Goal: Task Accomplishment & Management: Manage account settings

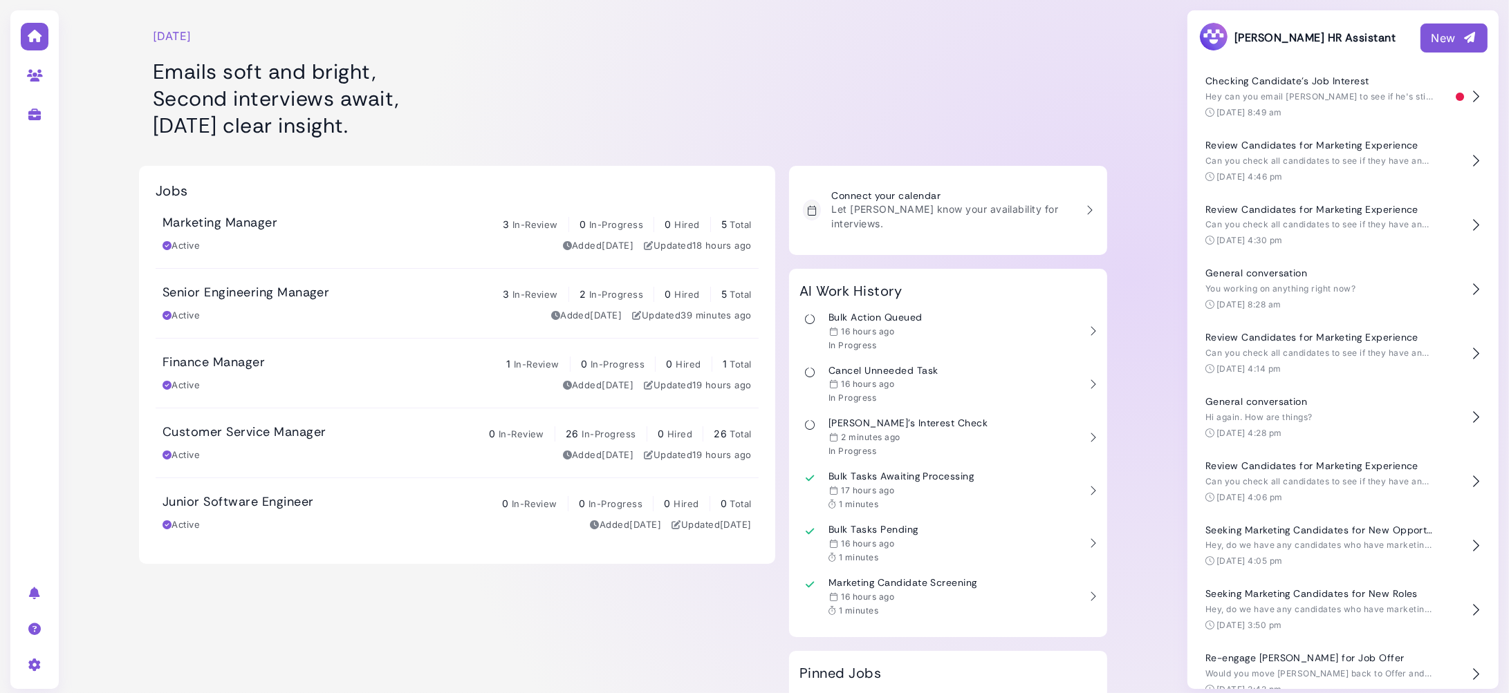
click at [292, 230] on div "Marketing Manager 3 In-Review 0 In-Progress 0 Hired 5 Total" at bounding box center [456, 223] width 589 height 17
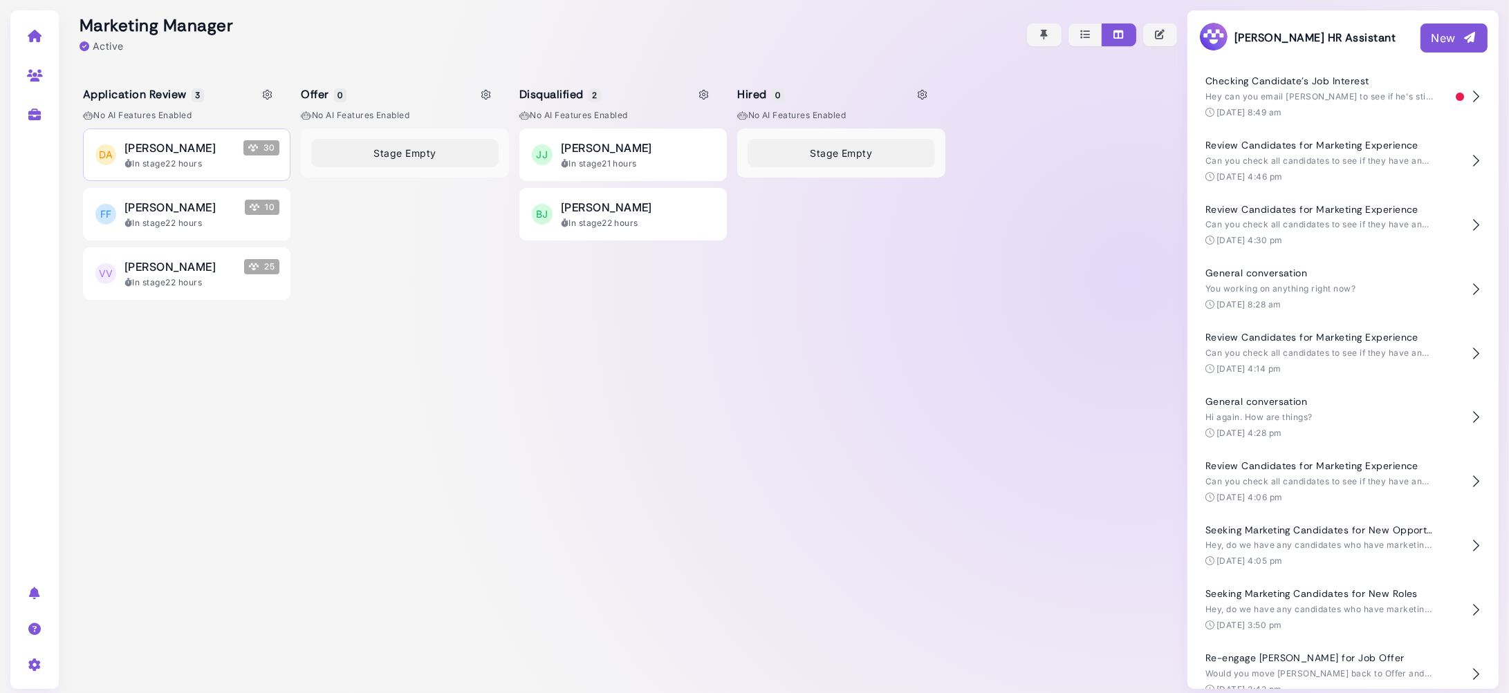
click at [205, 149] on span "Darren Applicant" at bounding box center [169, 148] width 91 height 17
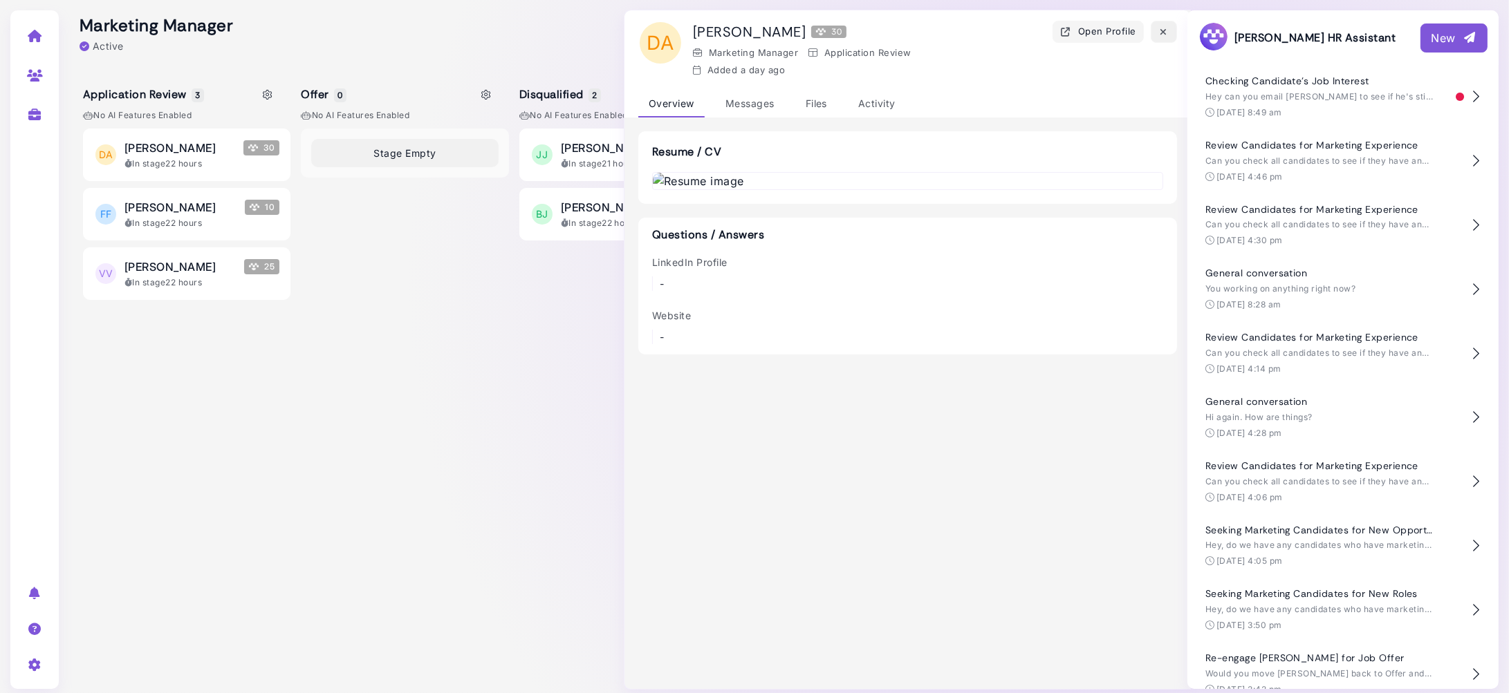
click at [1160, 33] on icon "button" at bounding box center [1163, 32] width 11 height 15
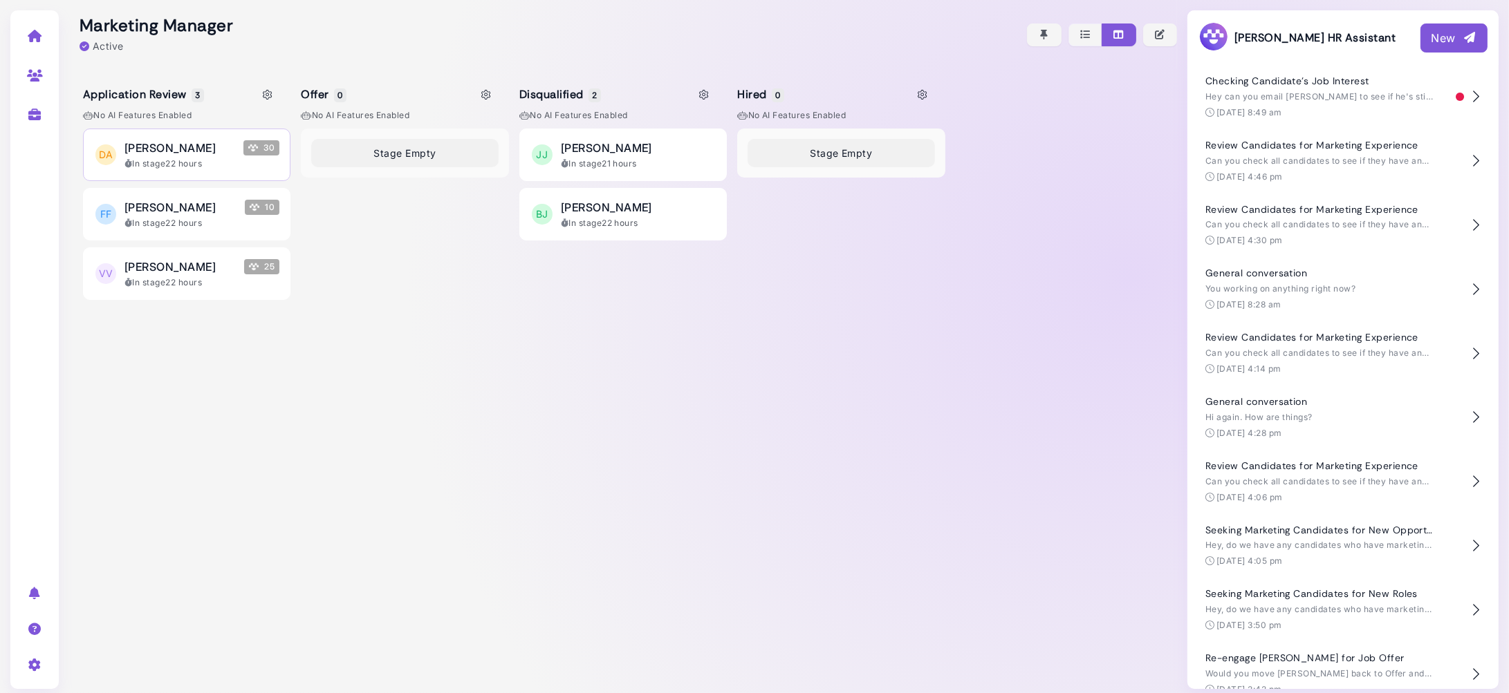
click at [186, 174] on button "DA Darren Applicant 30 In stage 22 hours" at bounding box center [186, 155] width 207 height 53
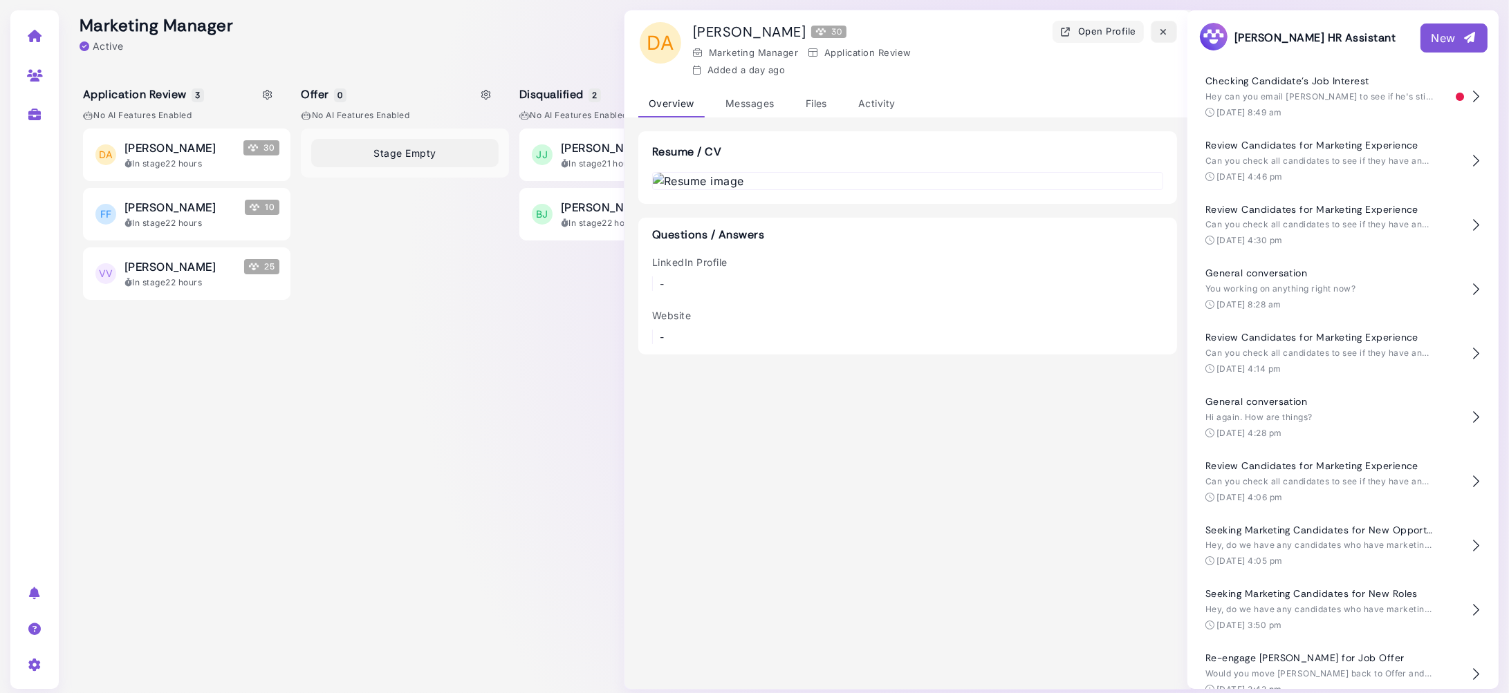
click at [1162, 32] on icon "button" at bounding box center [1163, 32] width 11 height 15
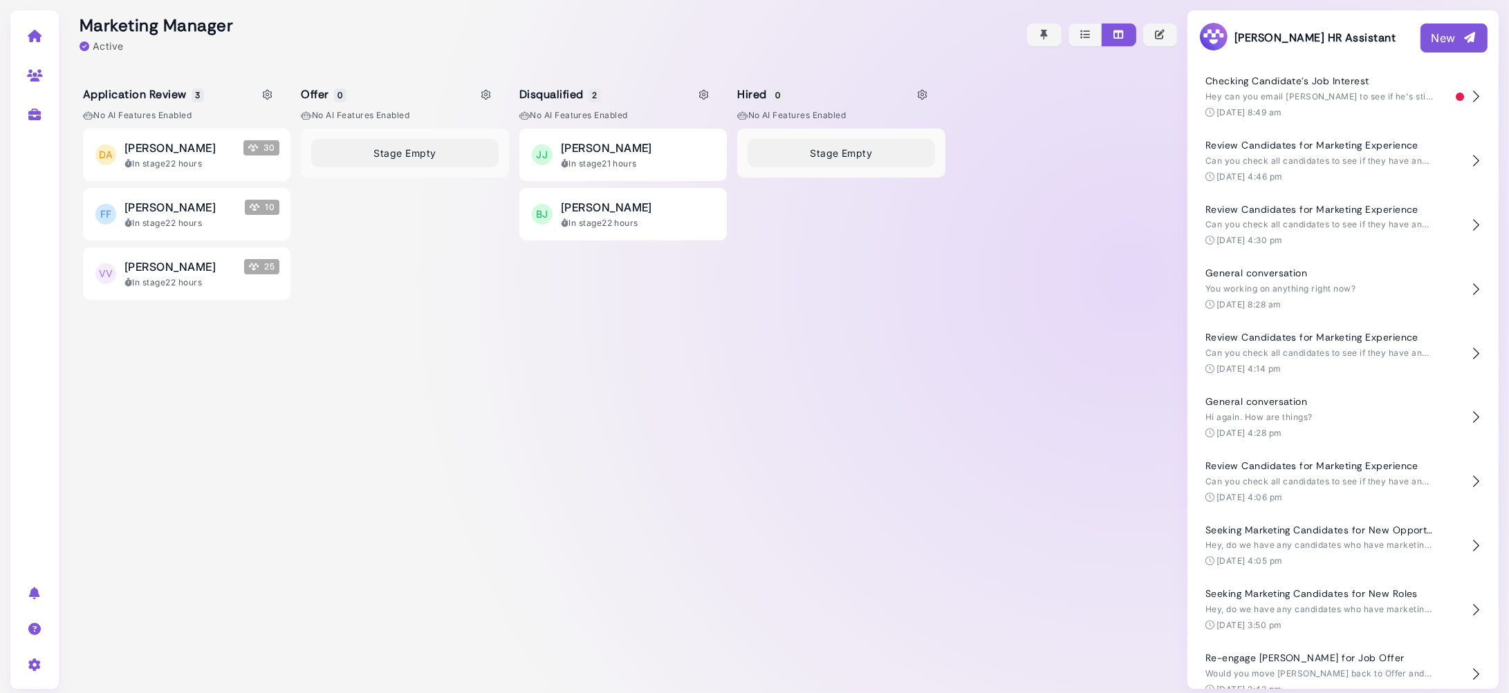
click at [866, 252] on div "Stage Empty" at bounding box center [840, 404] width 207 height 550
click at [30, 37] on icon at bounding box center [35, 36] width 16 height 12
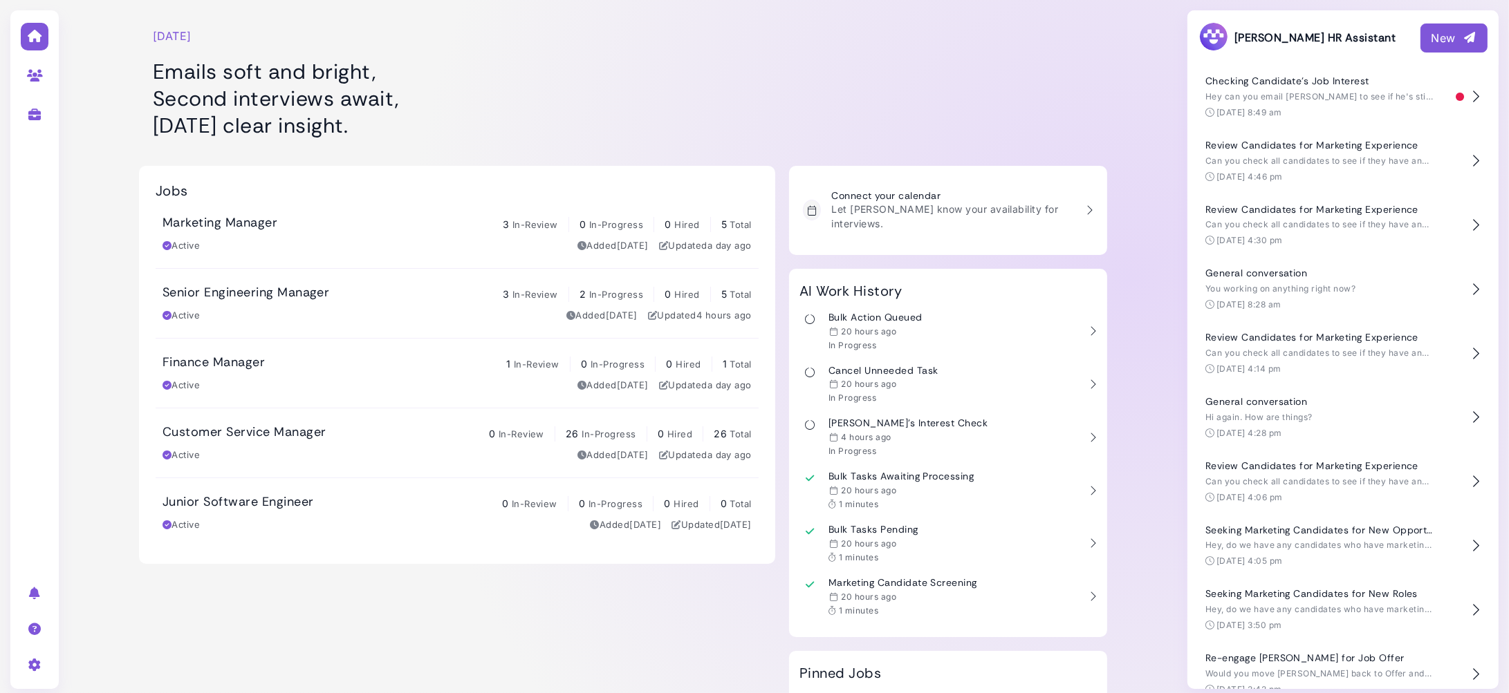
click at [375, 241] on div "Active Added 5 days ago Updated a day ago" at bounding box center [456, 246] width 589 height 14
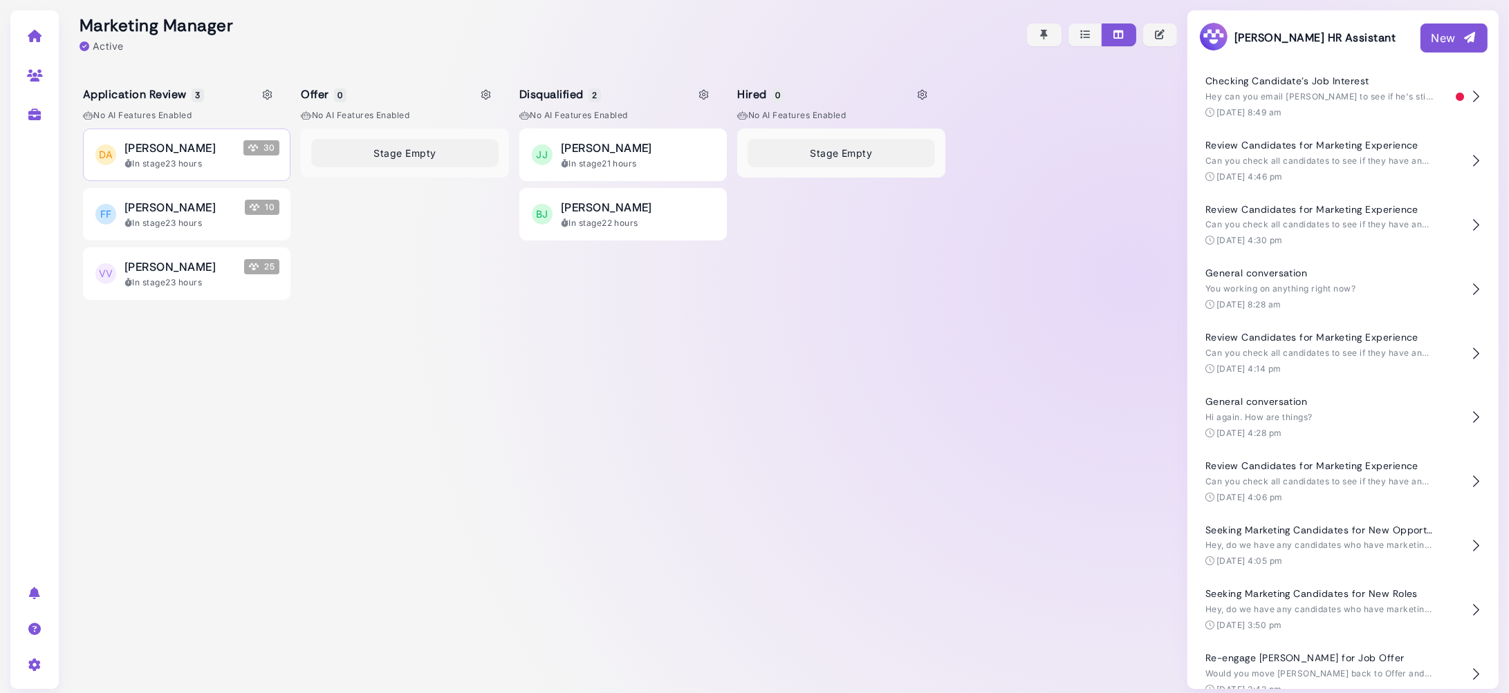
click at [236, 149] on div "Darren Applicant 30" at bounding box center [201, 148] width 155 height 17
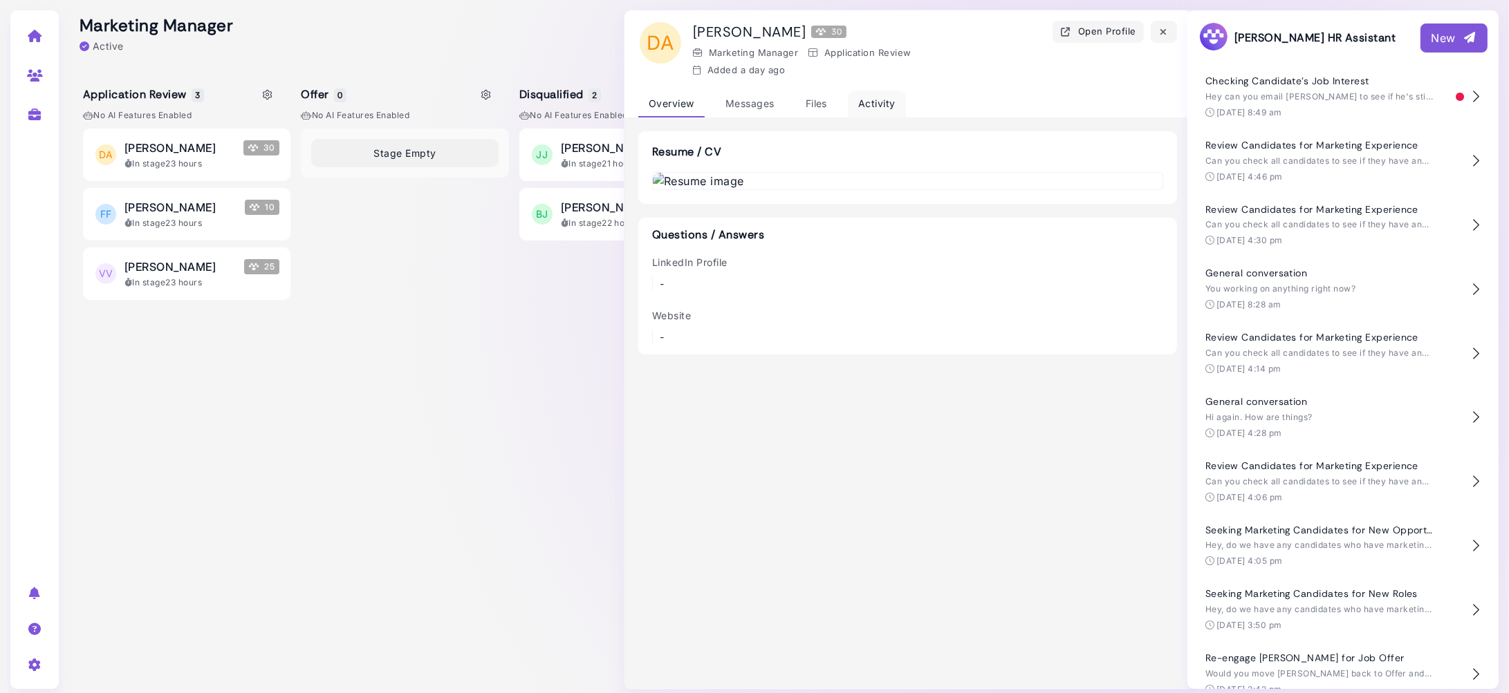
click at [872, 97] on div "Activity" at bounding box center [877, 104] width 58 height 27
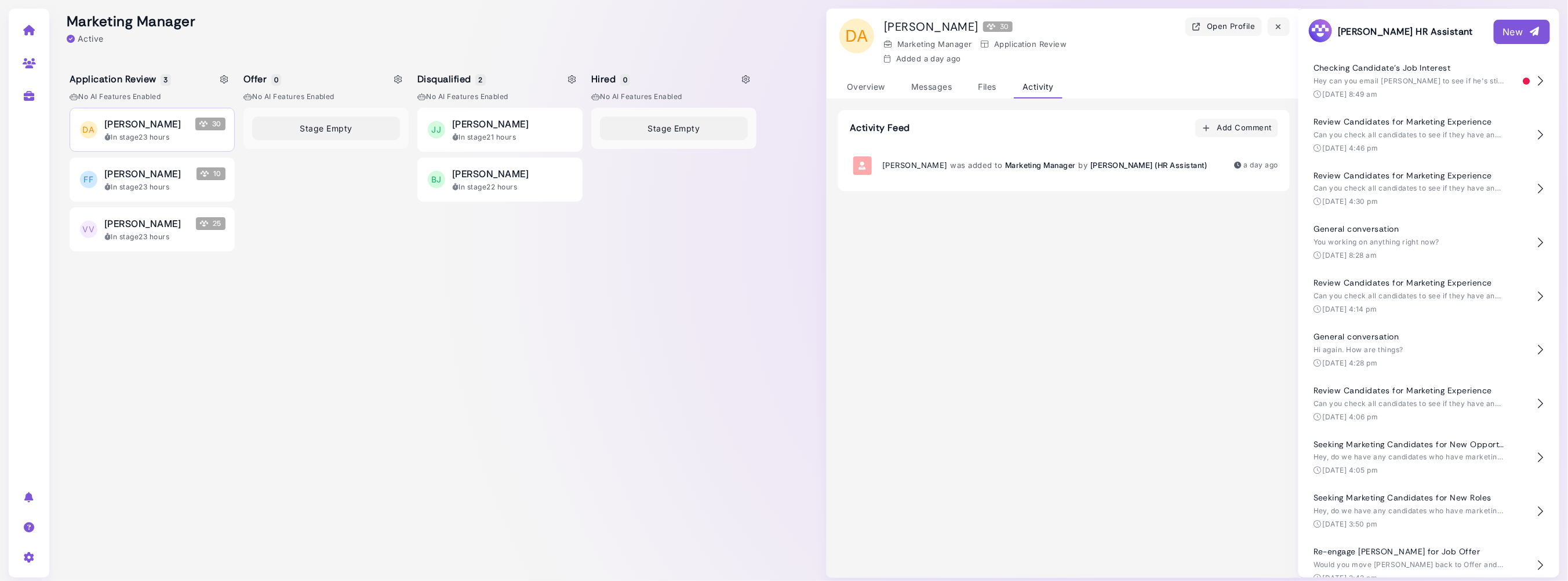
click at [192, 142] on div "In stage 23 hours" at bounding box center [164, 137] width 122 height 10
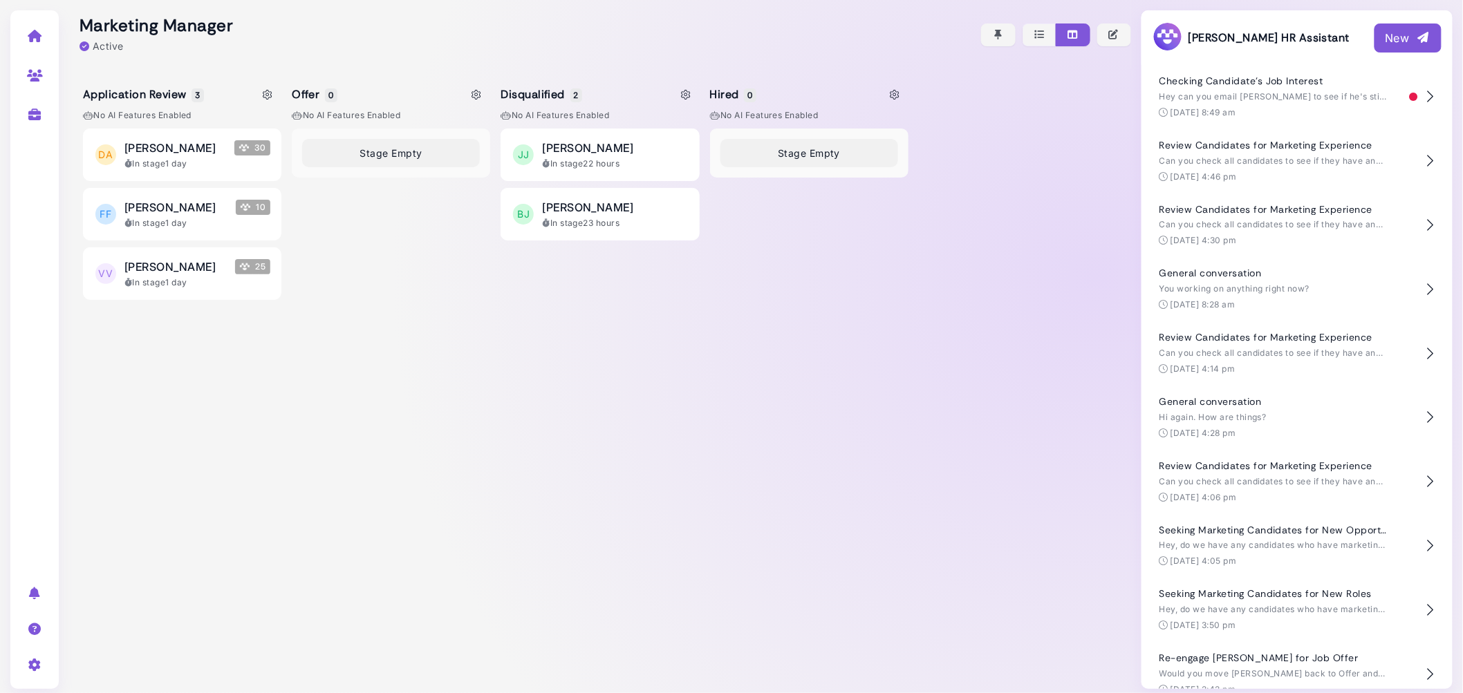
click at [37, 75] on icon at bounding box center [35, 75] width 16 height 12
select select "**********"
select select "*"
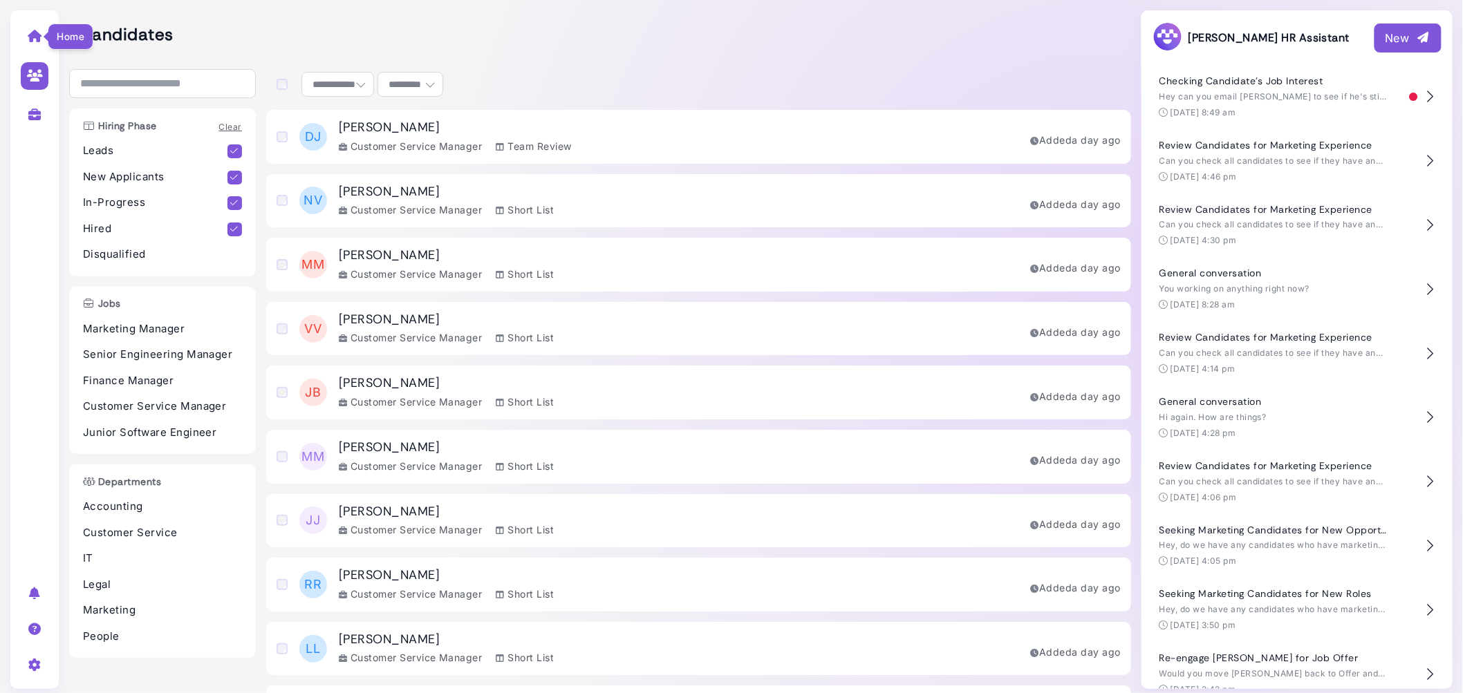
click at [38, 36] on icon at bounding box center [35, 36] width 16 height 12
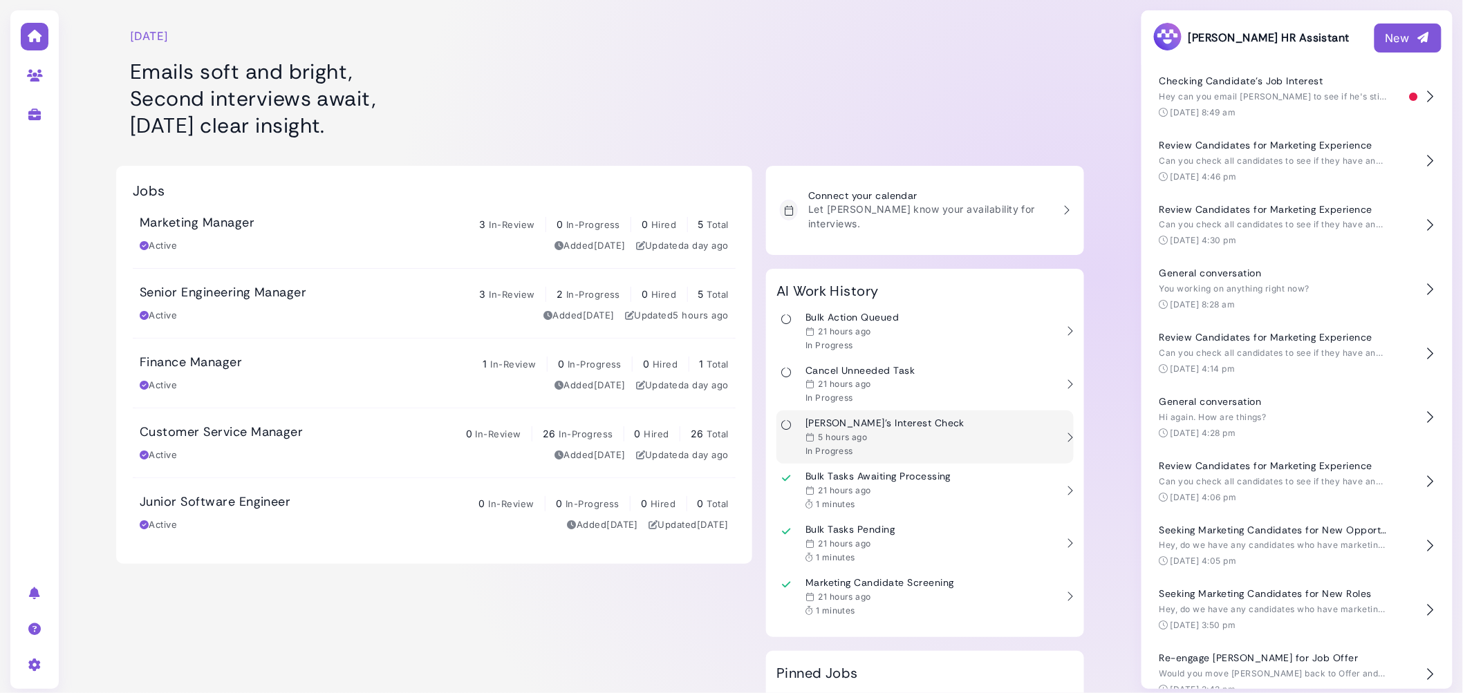
click at [863, 432] on time "5 hours ago" at bounding box center [842, 437] width 49 height 10
click at [812, 72] on div at bounding box center [925, 76] width 318 height 138
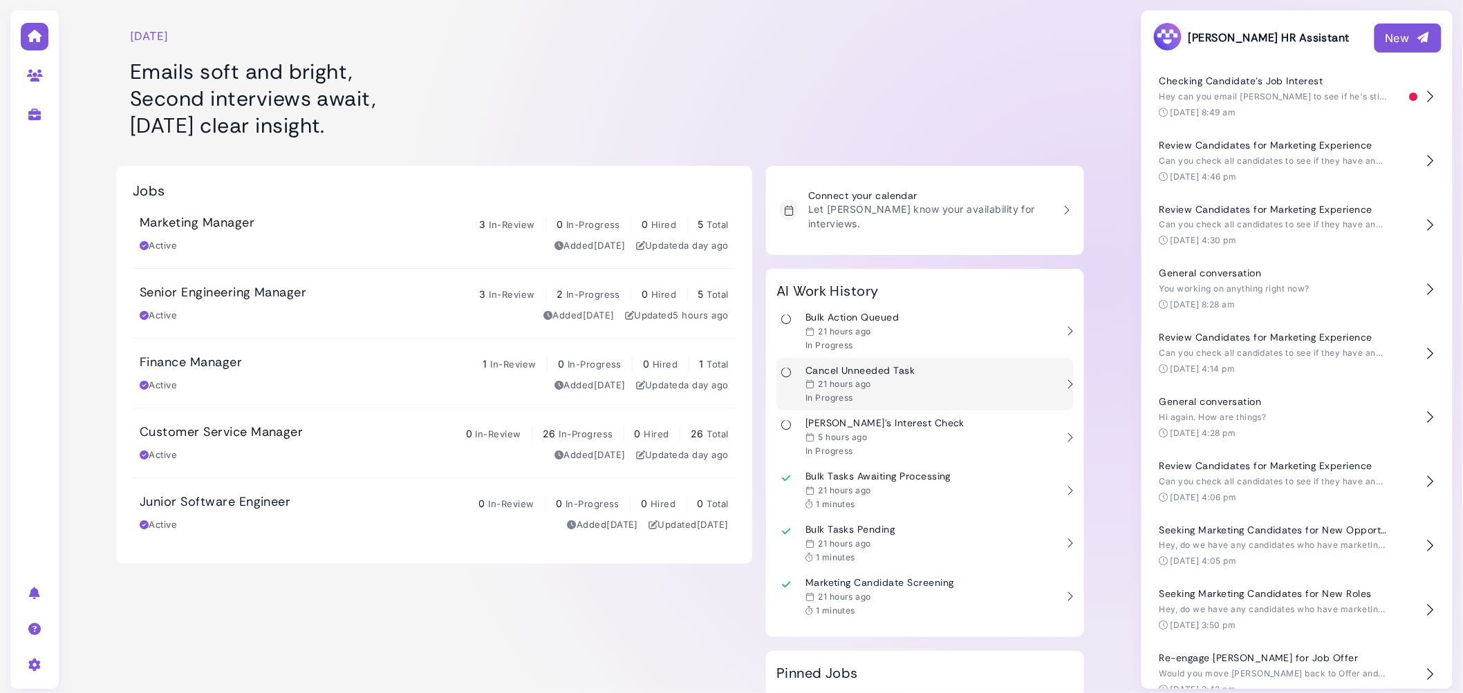
click at [942, 378] on div "Cancel Unneeded Task 21 hours ago In Progress" at bounding box center [916, 384] width 280 height 39
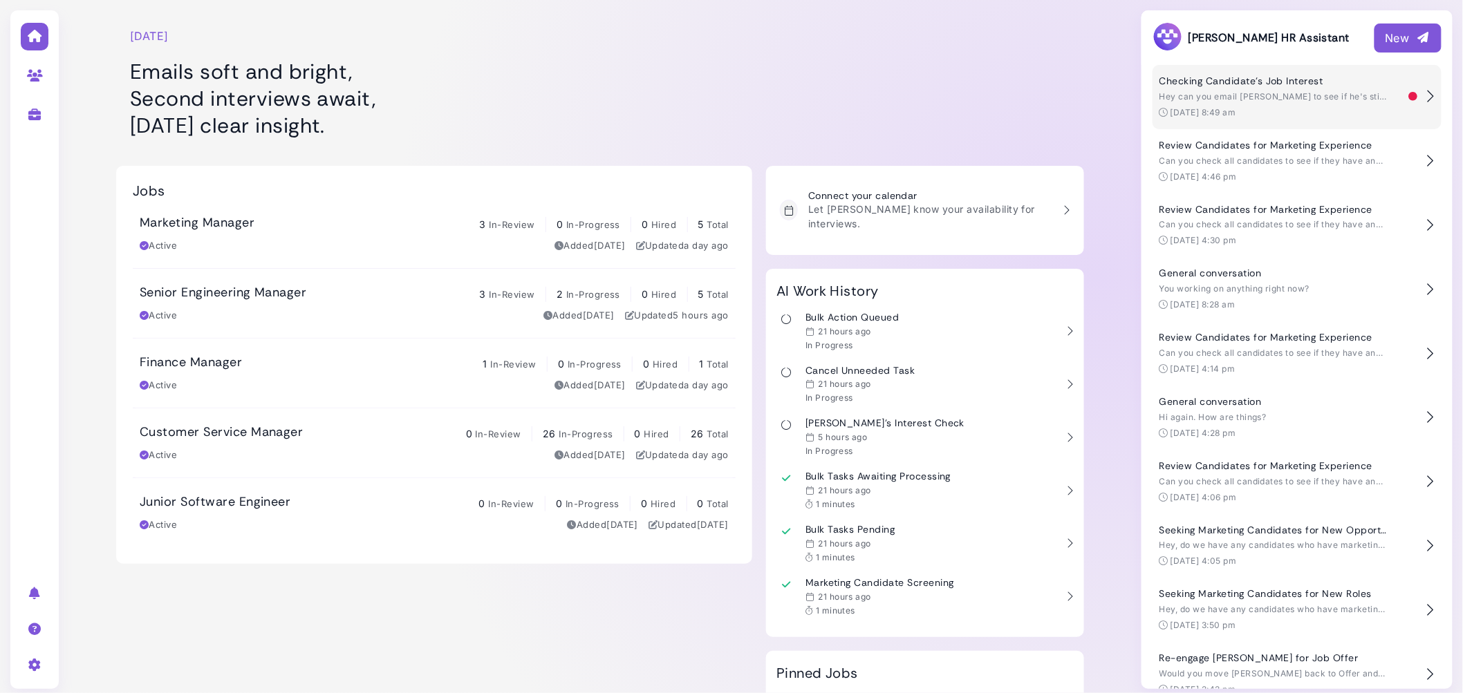
click at [1255, 122] on button "Checking Candidate's Job Interest Hey can you email Kyle to see if he's still i…" at bounding box center [1297, 97] width 289 height 64
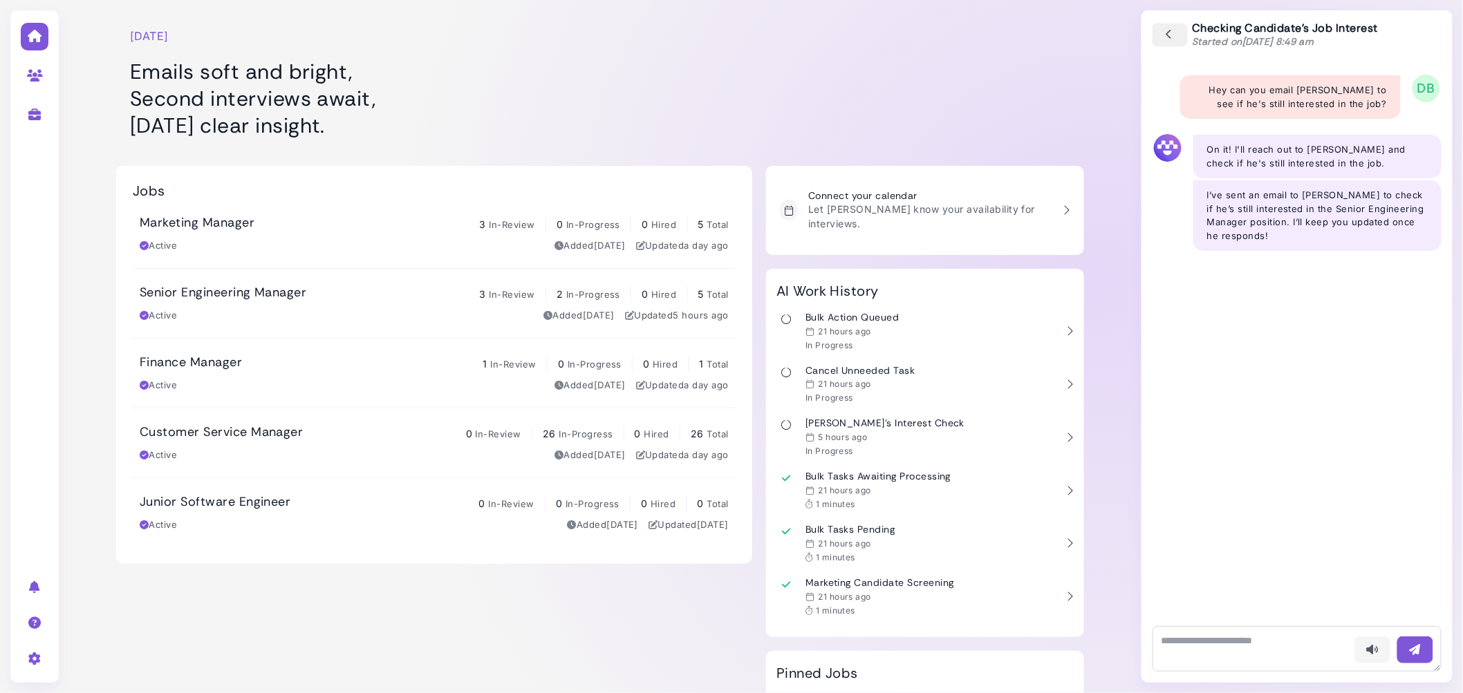
click at [1162, 32] on button "button" at bounding box center [1170, 35] width 36 height 24
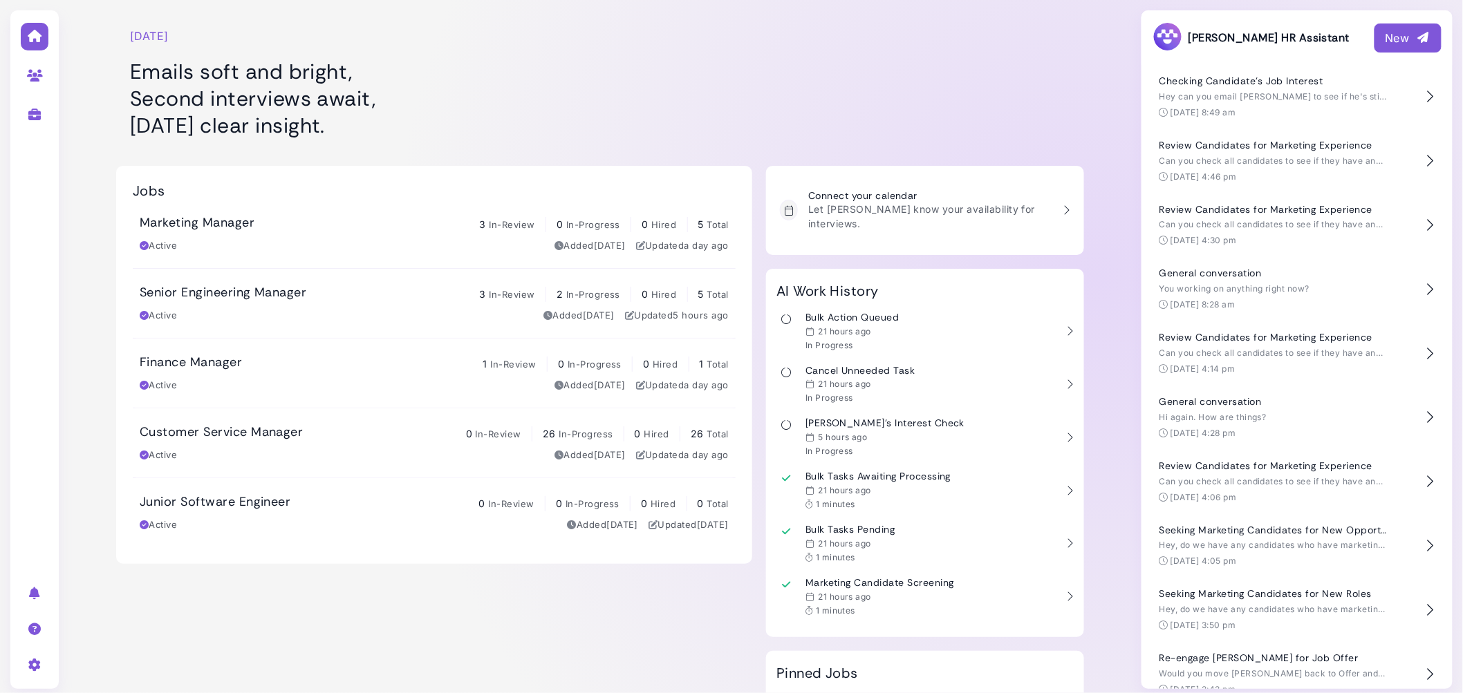
click at [768, 111] on div at bounding box center [925, 76] width 318 height 138
click at [891, 95] on div at bounding box center [925, 76] width 318 height 138
click at [856, 326] on time "21 hours ago" at bounding box center [844, 331] width 53 height 10
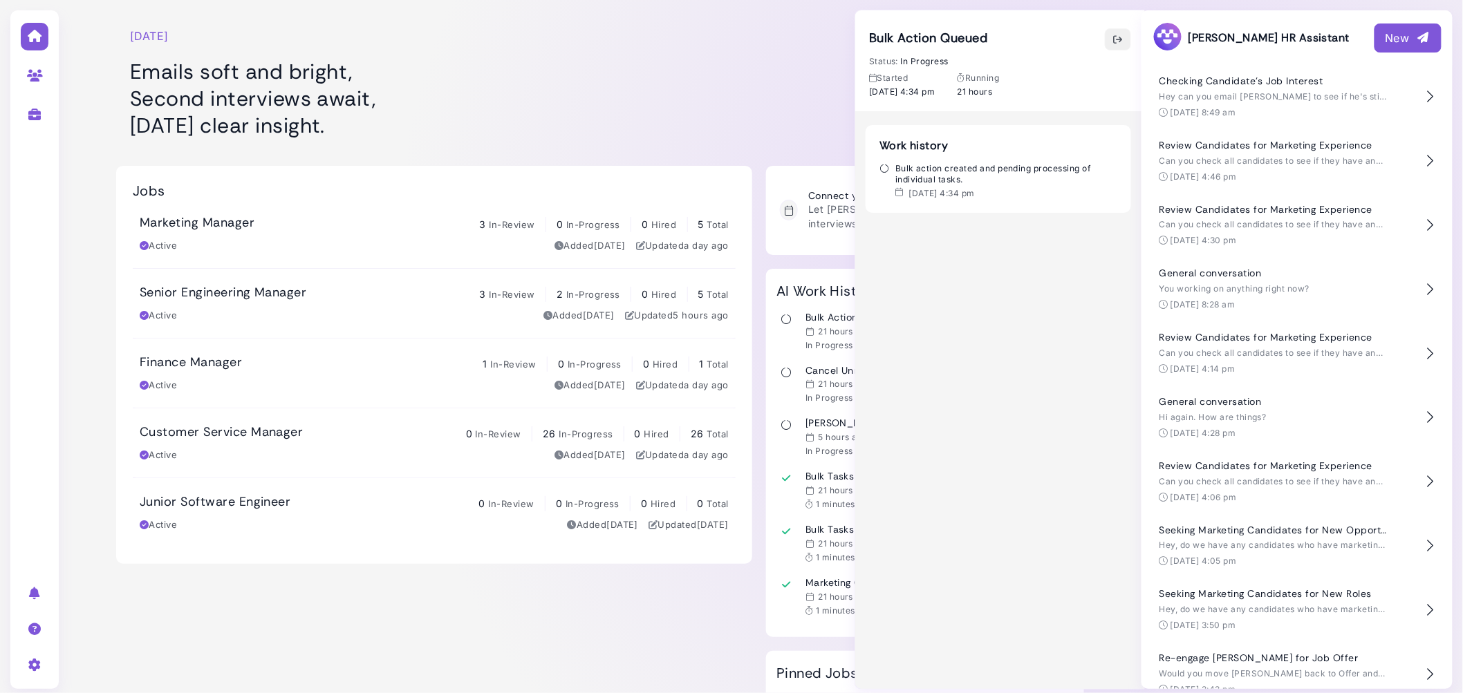
click at [1122, 35] on icon "button" at bounding box center [1117, 39] width 11 height 15
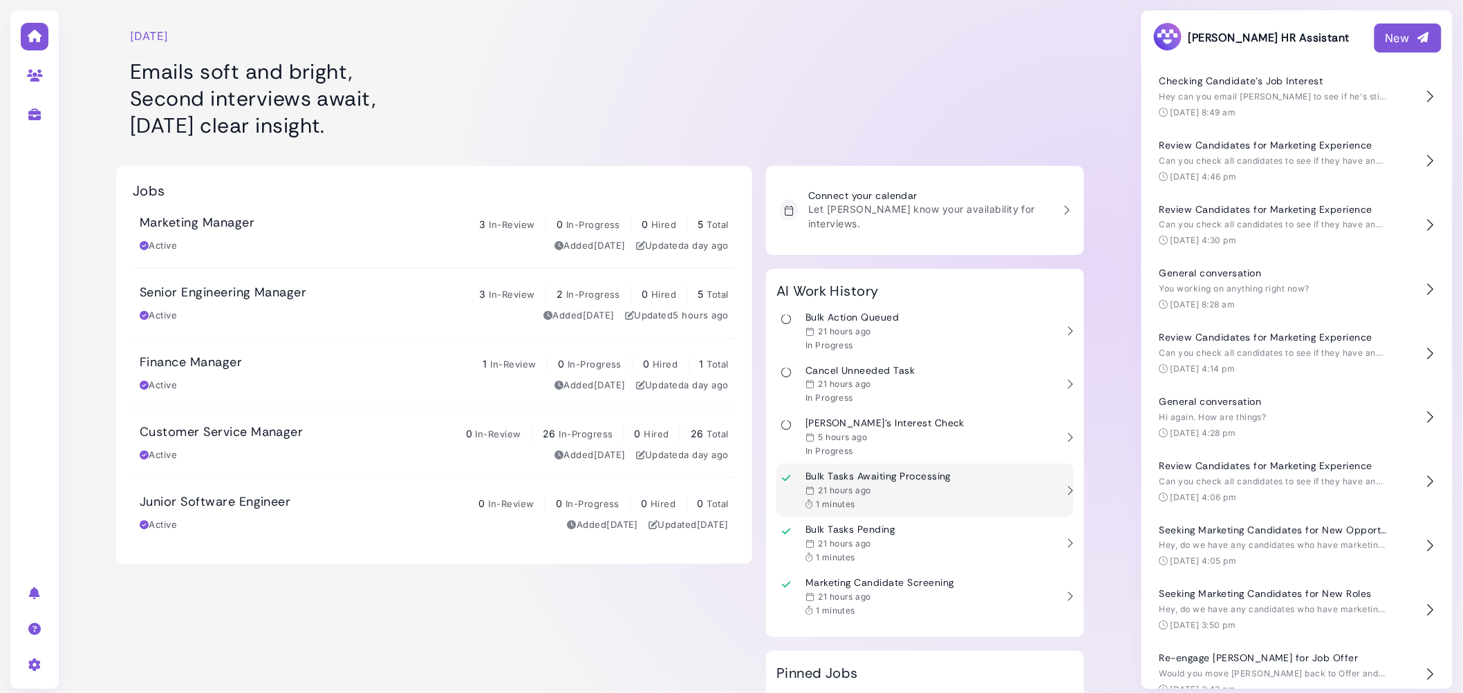
click at [842, 485] on time "21 hours ago" at bounding box center [844, 490] width 53 height 10
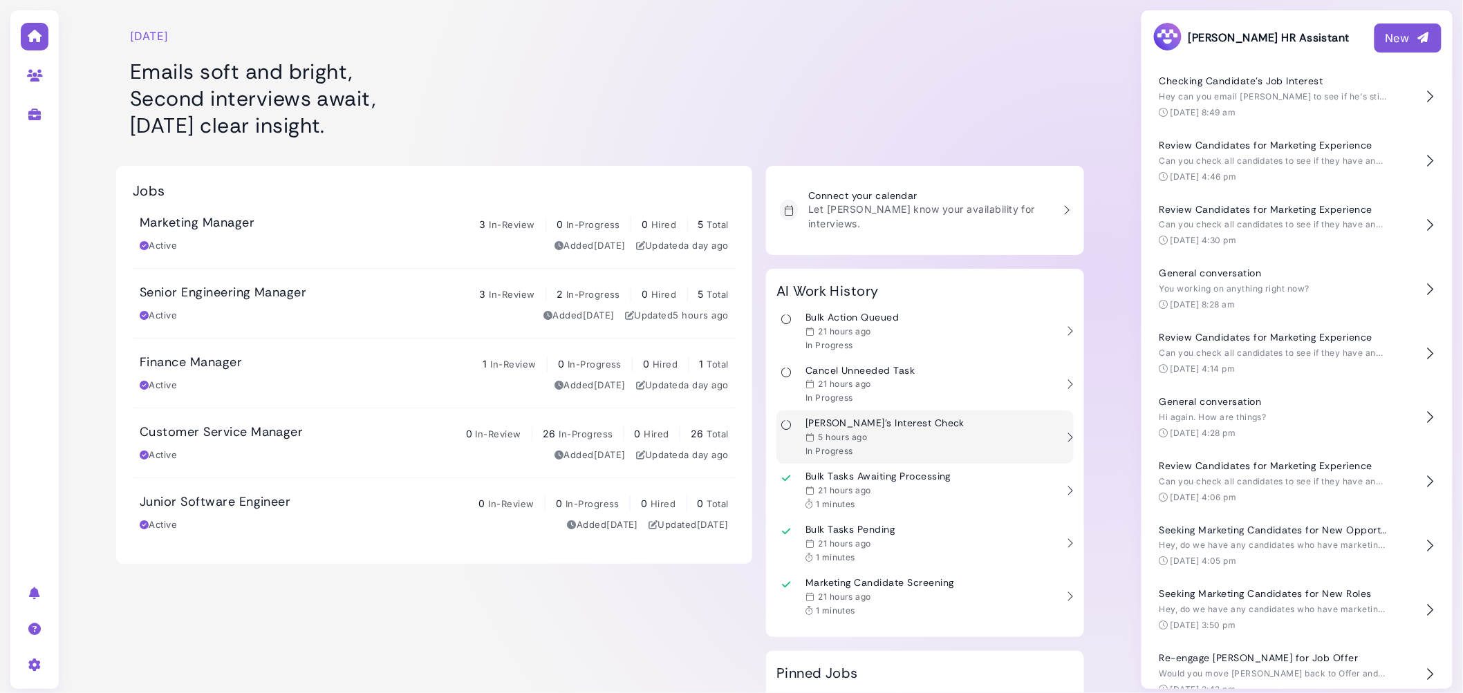
click at [851, 432] on time "5 hours ago" at bounding box center [842, 437] width 49 height 10
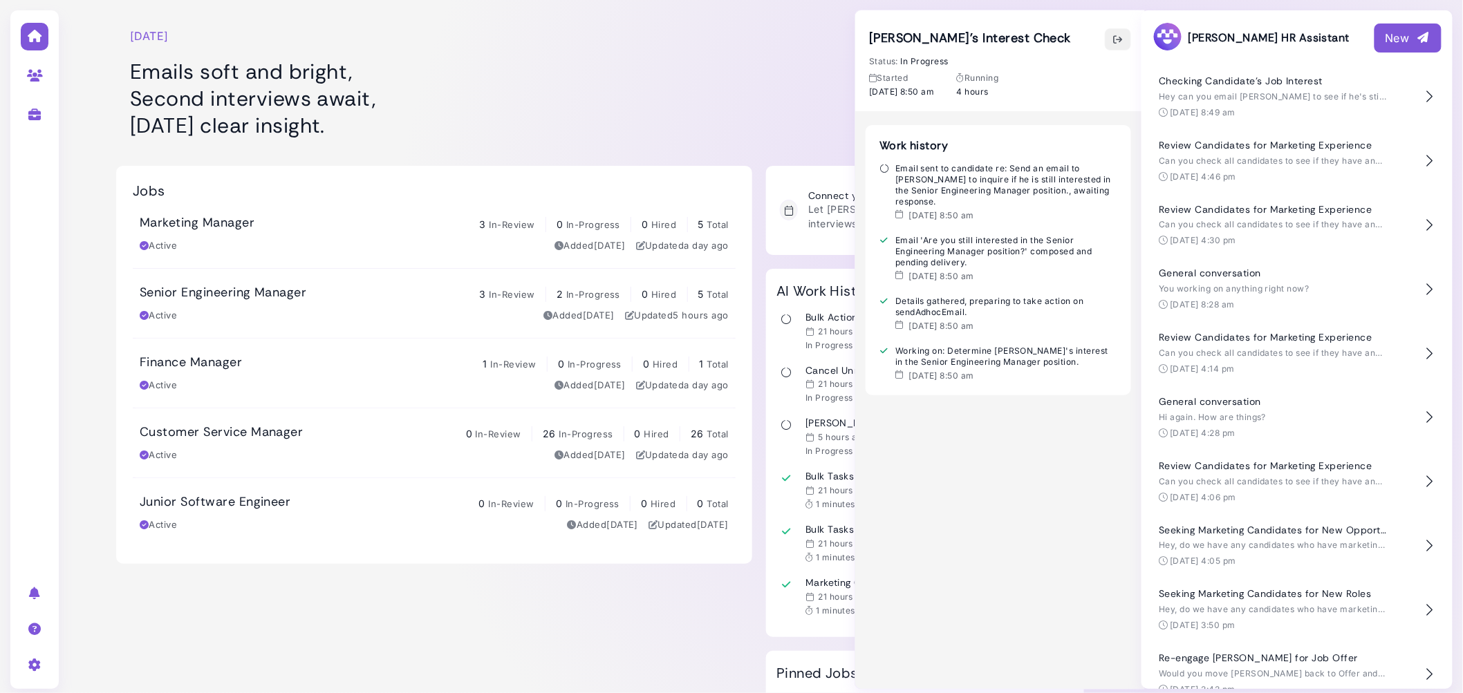
click at [1119, 32] on icon "button" at bounding box center [1117, 39] width 11 height 15
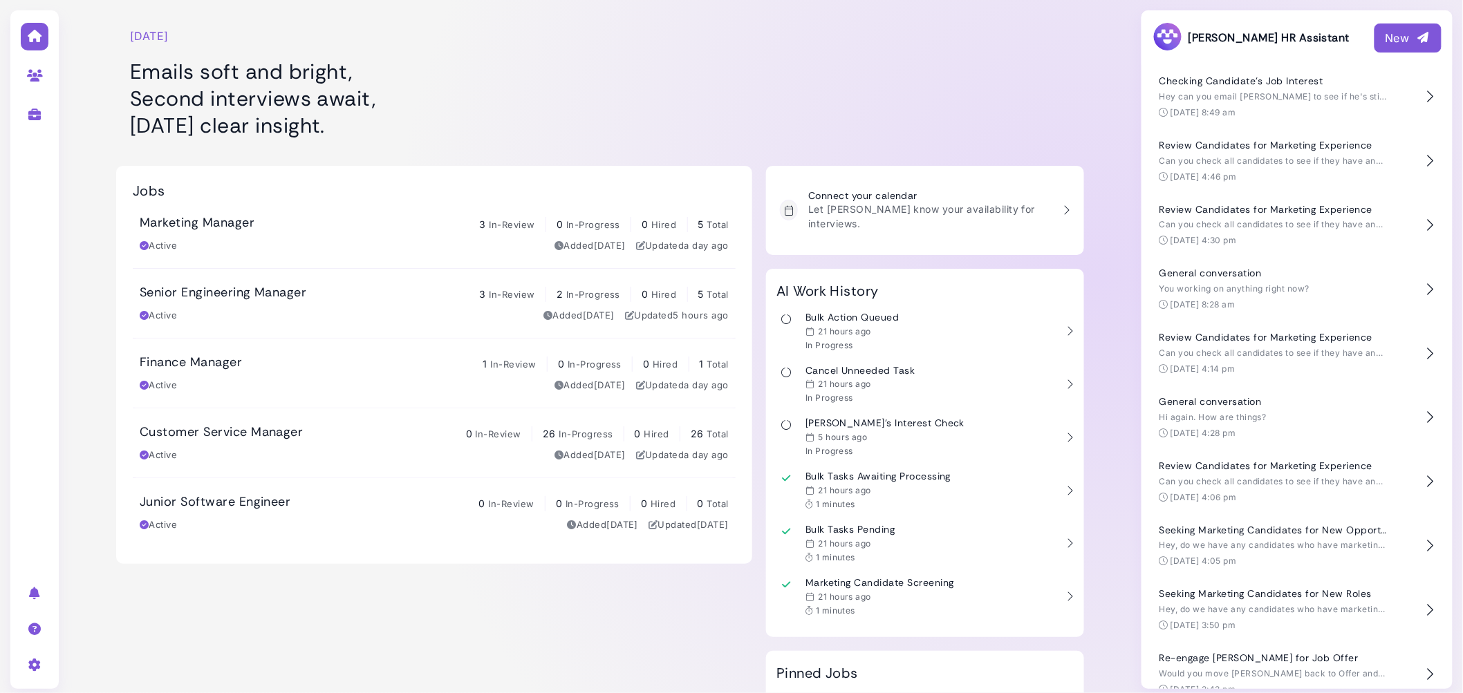
click at [870, 96] on div at bounding box center [925, 76] width 318 height 138
click at [886, 432] on div "5 hours ago" at bounding box center [884, 437] width 159 height 11
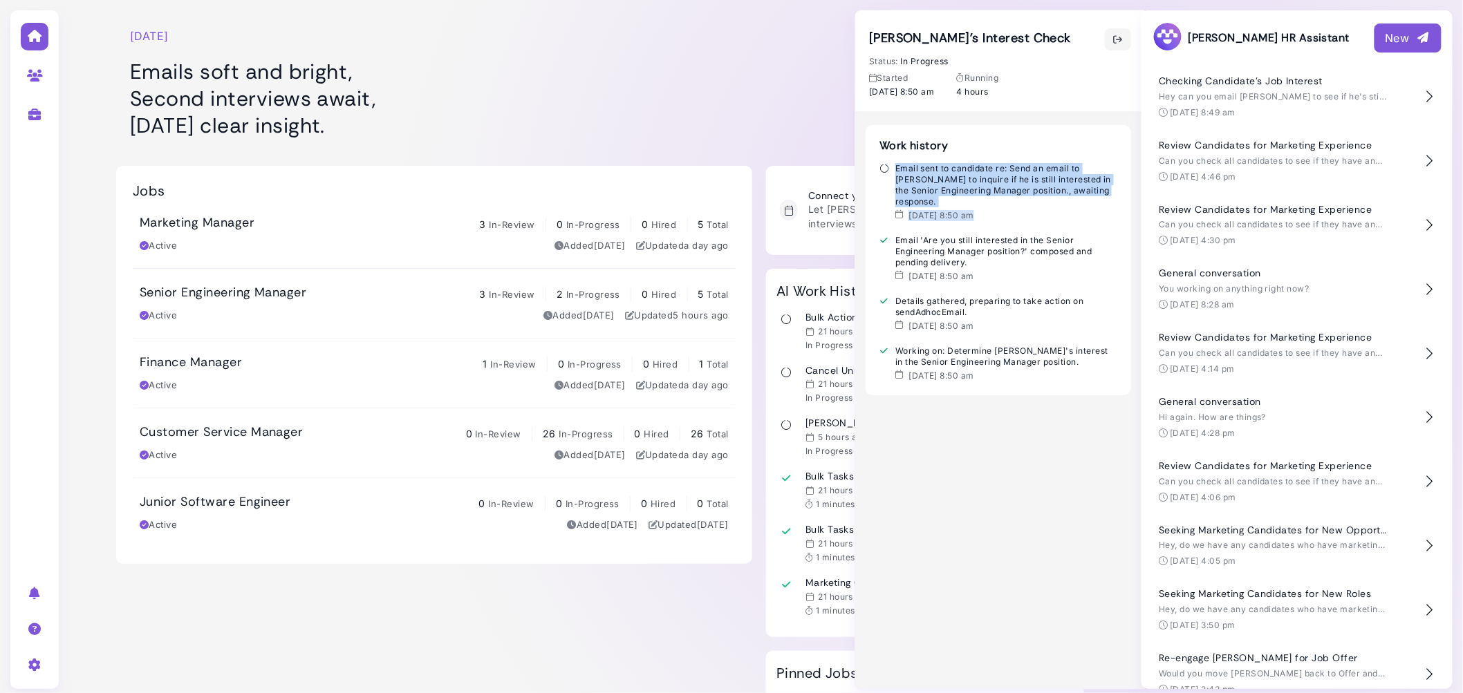
drag, startPoint x: 895, startPoint y: 167, endPoint x: 980, endPoint y: 213, distance: 96.5
click at [980, 213] on div "Email sent to candidate re: Send an email to Kyle Kyleson to inquire if he is s…" at bounding box center [998, 192] width 238 height 58
click at [980, 213] on div "Sep 2, 8:50 am" at bounding box center [1006, 215] width 222 height 11
drag, startPoint x: 896, startPoint y: 169, endPoint x: 976, endPoint y: 206, distance: 87.8
click at [976, 206] on div "Email sent to candidate re: Send an email to Kyle Kyleson to inquire if he is s…" at bounding box center [998, 185] width 238 height 44
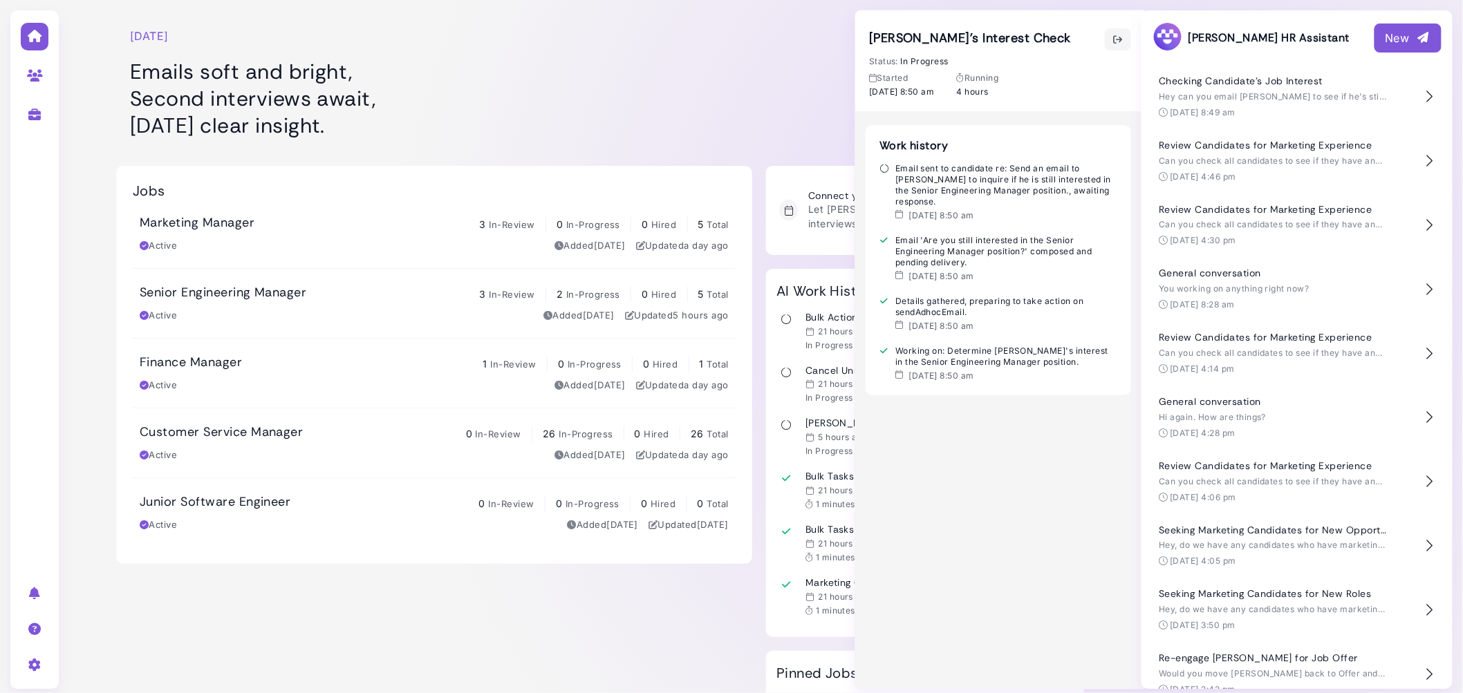
click at [976, 205] on div "Email sent to candidate re: Send an email to Kyle Kyleson to inquire if he is s…" at bounding box center [998, 185] width 238 height 44
drag, startPoint x: 895, startPoint y: 167, endPoint x: 978, endPoint y: 212, distance: 95.0
click at [978, 212] on div "Email sent to candidate re: Send an email to Kyle Kyleson to inquire if he is s…" at bounding box center [998, 192] width 238 height 58
click at [978, 212] on div "Sep 2, 8:50 am" at bounding box center [1006, 215] width 222 height 11
drag, startPoint x: 896, startPoint y: 165, endPoint x: 936, endPoint y: 190, distance: 47.6
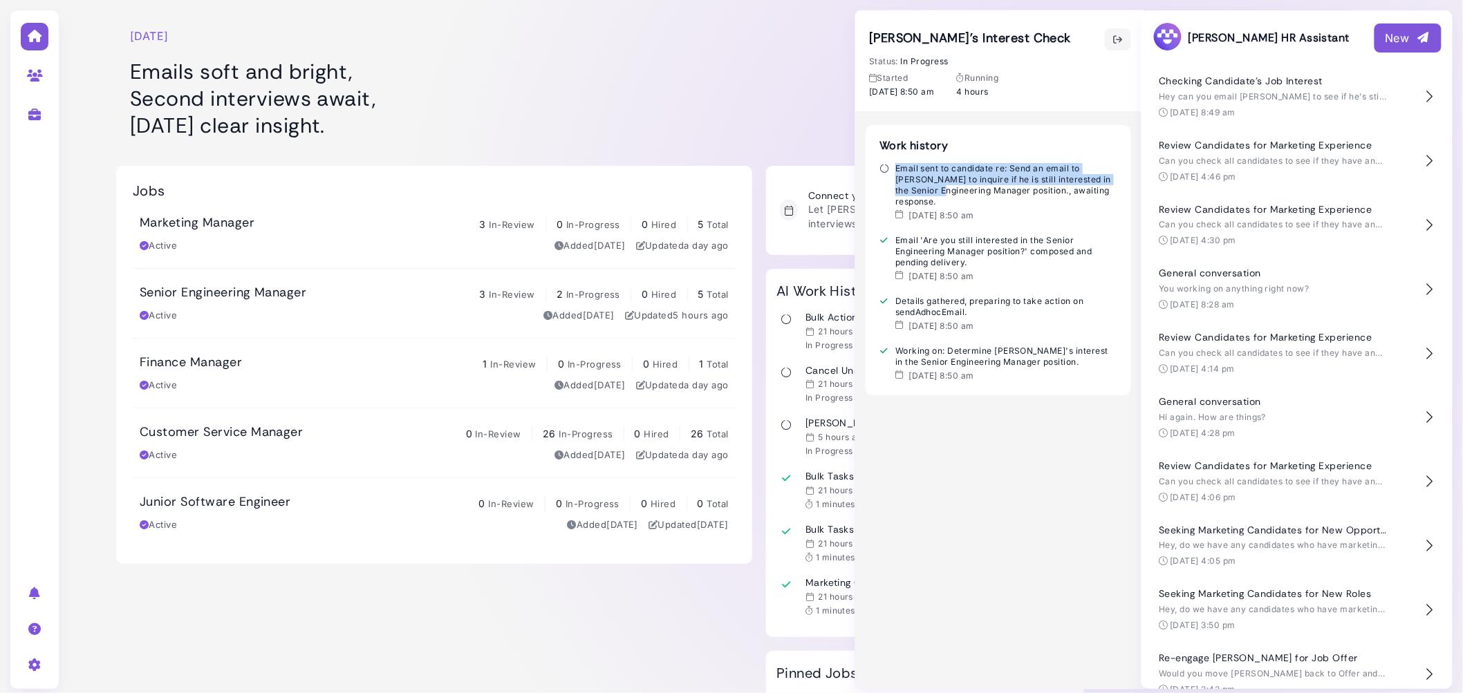
click at [936, 189] on div "Email sent to candidate re: Send an email to Kyle Kyleson to inquire if he is s…" at bounding box center [998, 185] width 238 height 44
click at [937, 191] on div "Email sent to candidate re: Send an email to Kyle Kyleson to inquire if he is s…" at bounding box center [998, 185] width 238 height 44
click at [1114, 37] on icon "button" at bounding box center [1117, 39] width 11 height 15
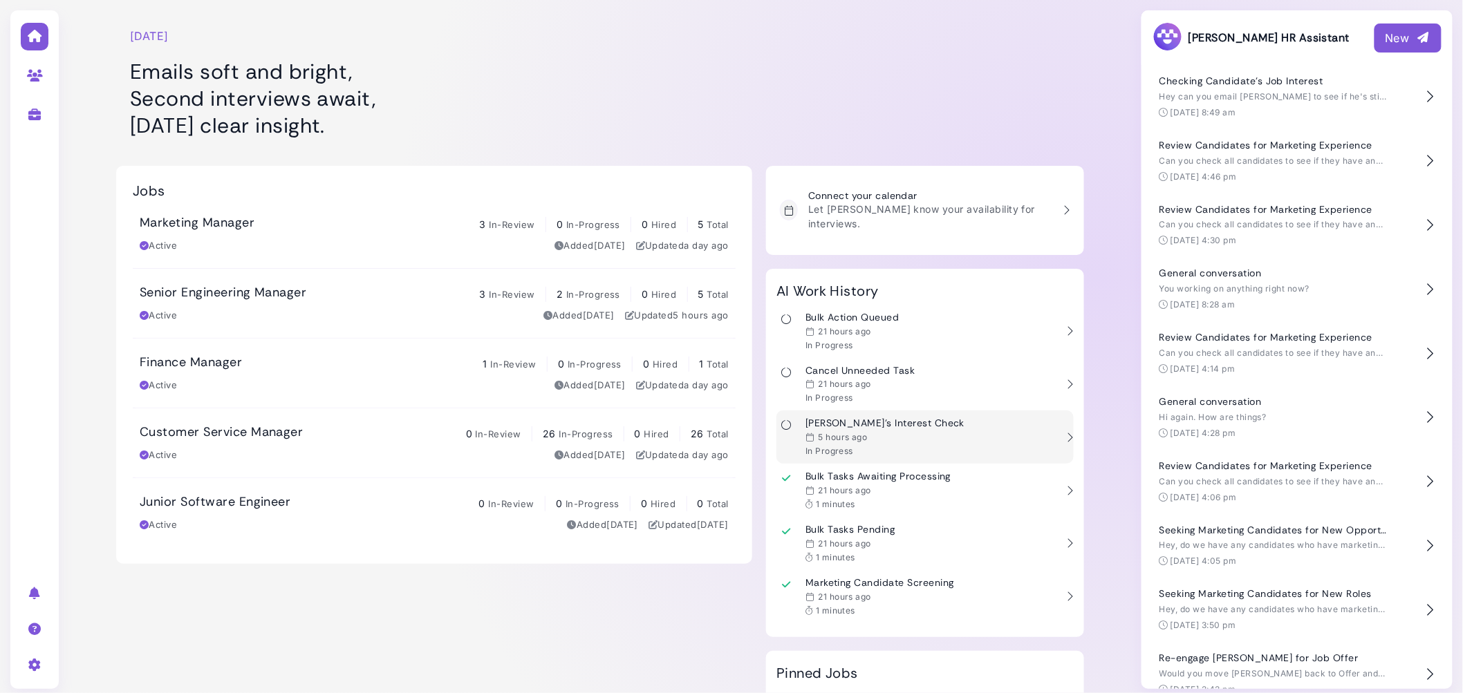
click at [884, 432] on div "5 hours ago" at bounding box center [884, 437] width 159 height 11
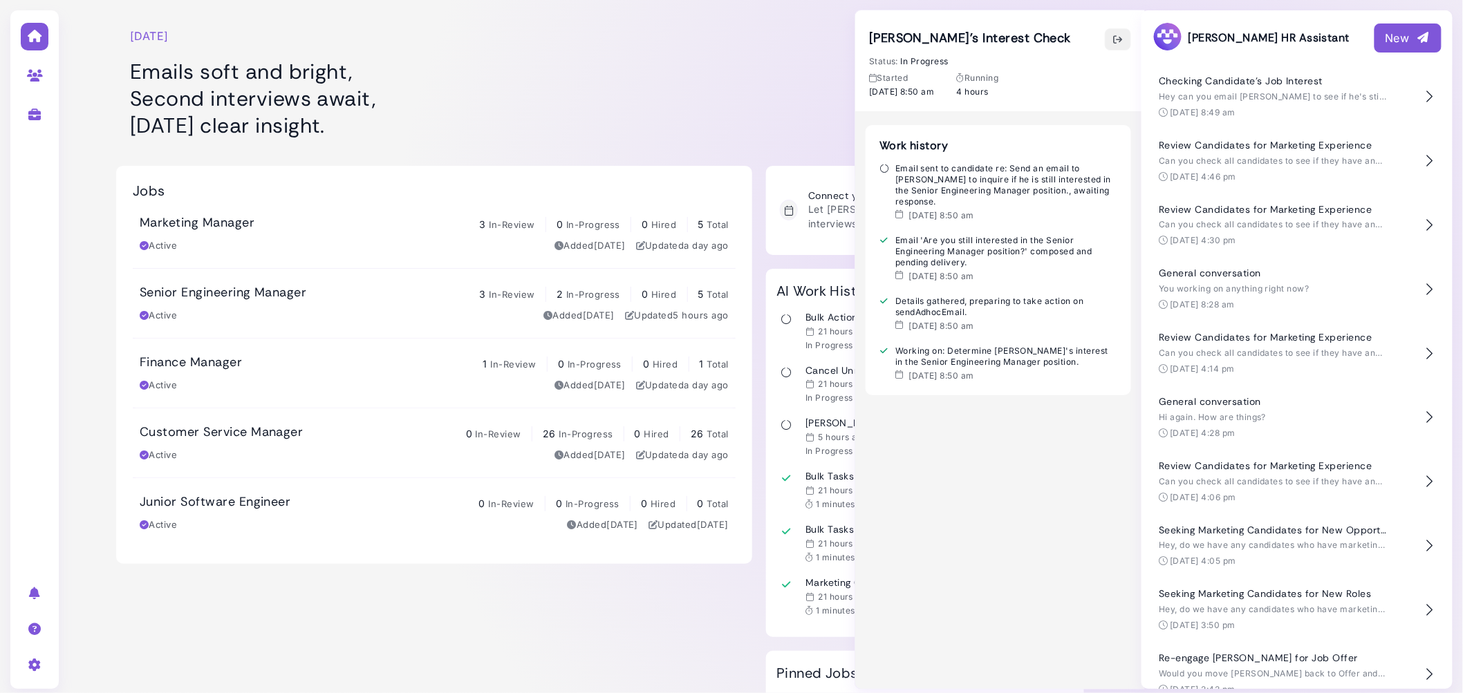
click at [1114, 45] on icon "button" at bounding box center [1117, 39] width 11 height 15
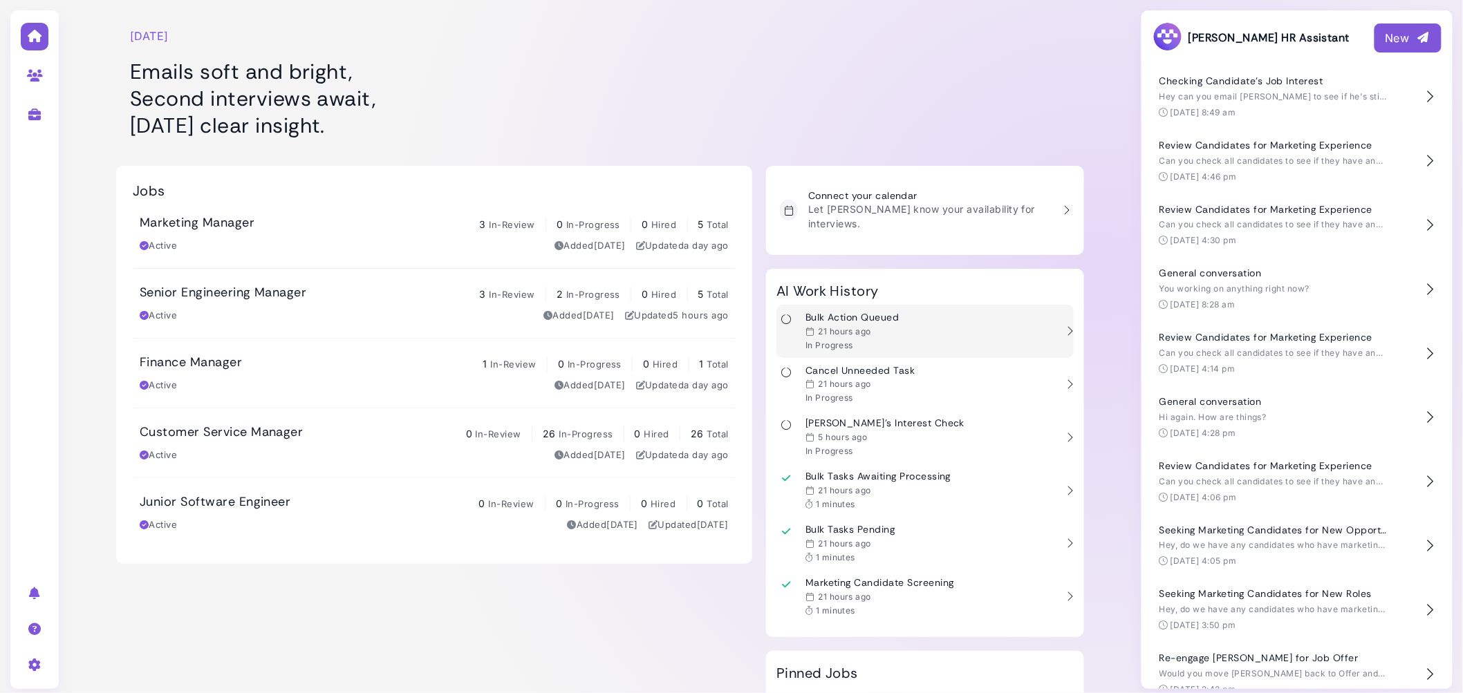
click at [863, 326] on time "21 hours ago" at bounding box center [844, 331] width 53 height 10
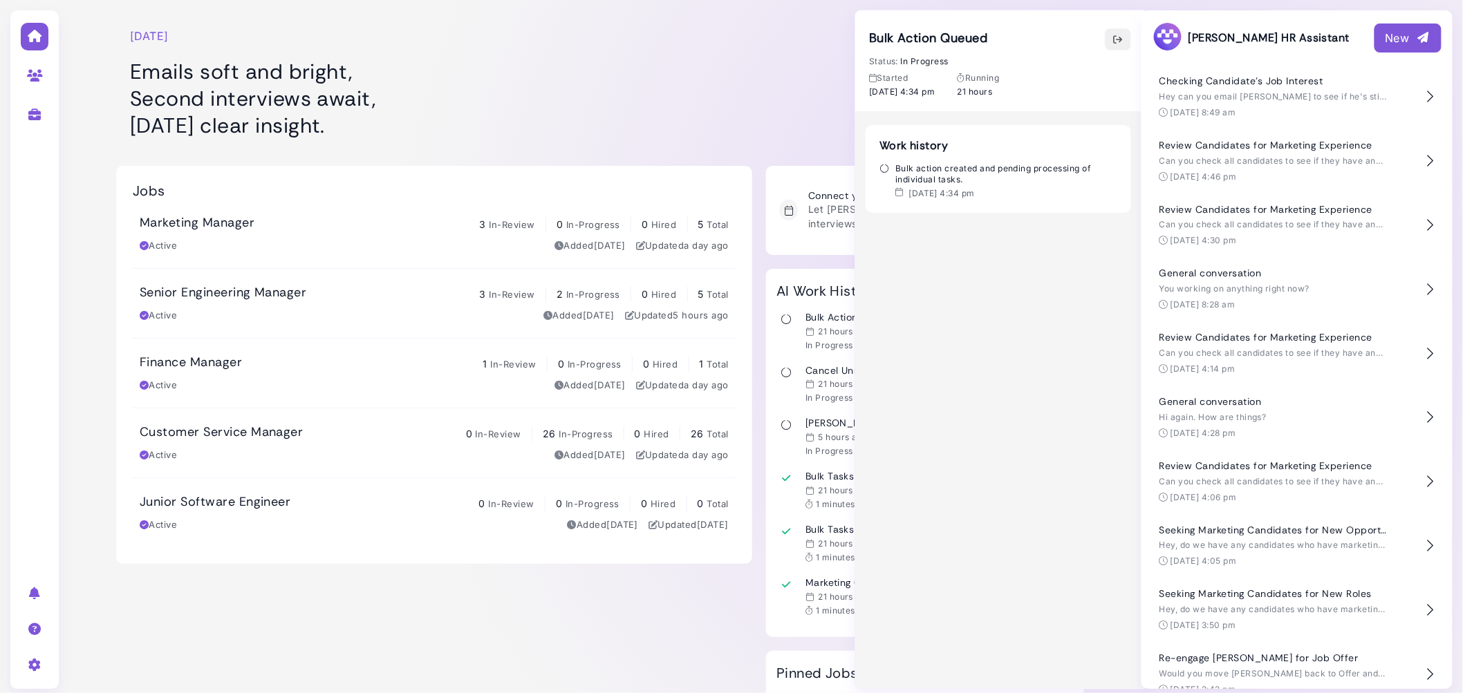
click at [1118, 35] on icon "button" at bounding box center [1117, 39] width 11 height 15
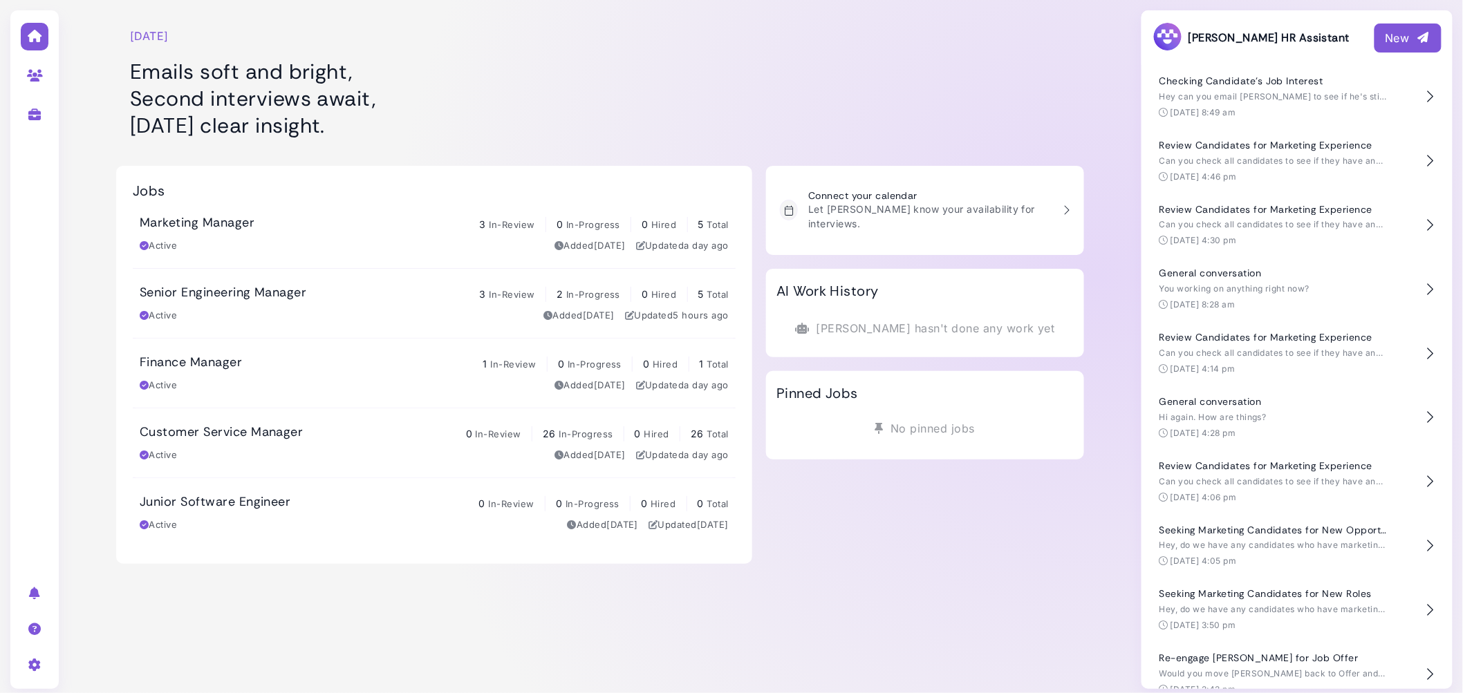
click at [1397, 33] on div "New" at bounding box center [1408, 38] width 45 height 17
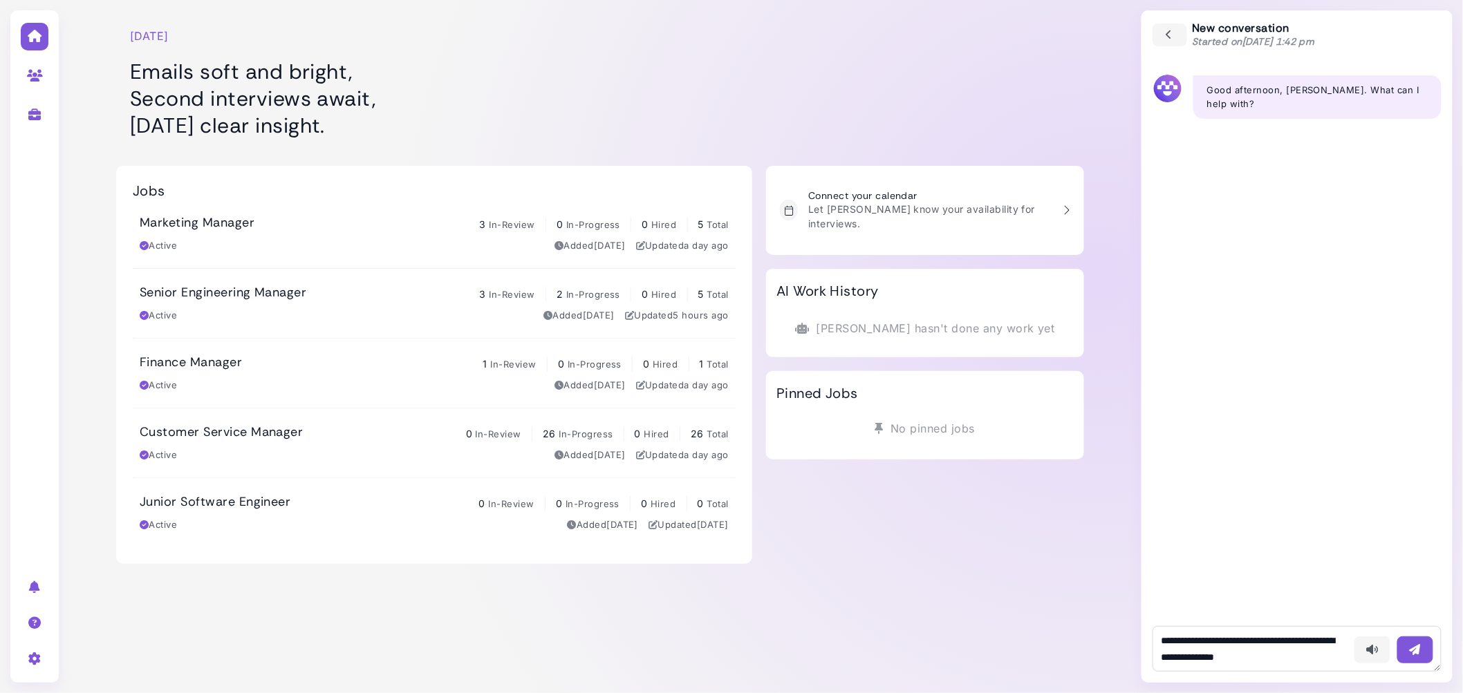
type textarea "**********"
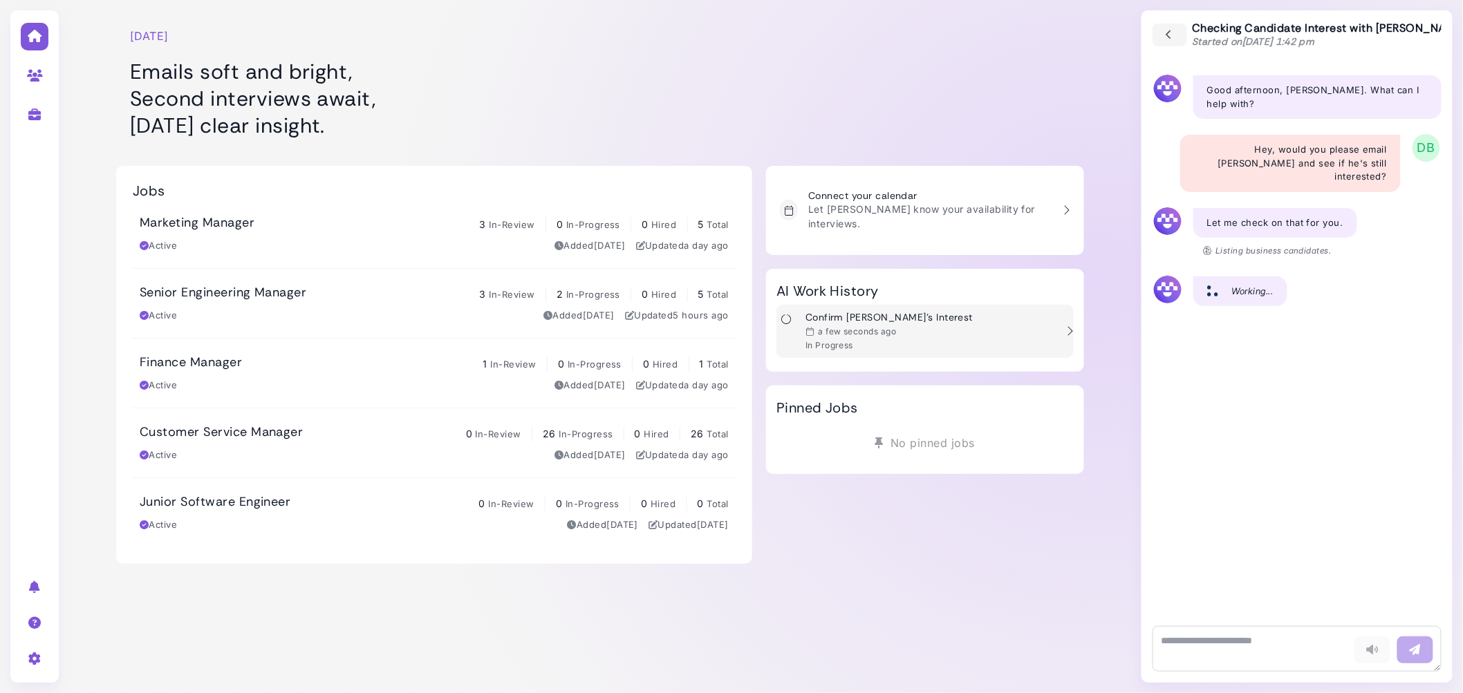
click at [1014, 318] on div "Confirm [PERSON_NAME]'s Interest a few seconds ago In Progress" at bounding box center [916, 331] width 280 height 39
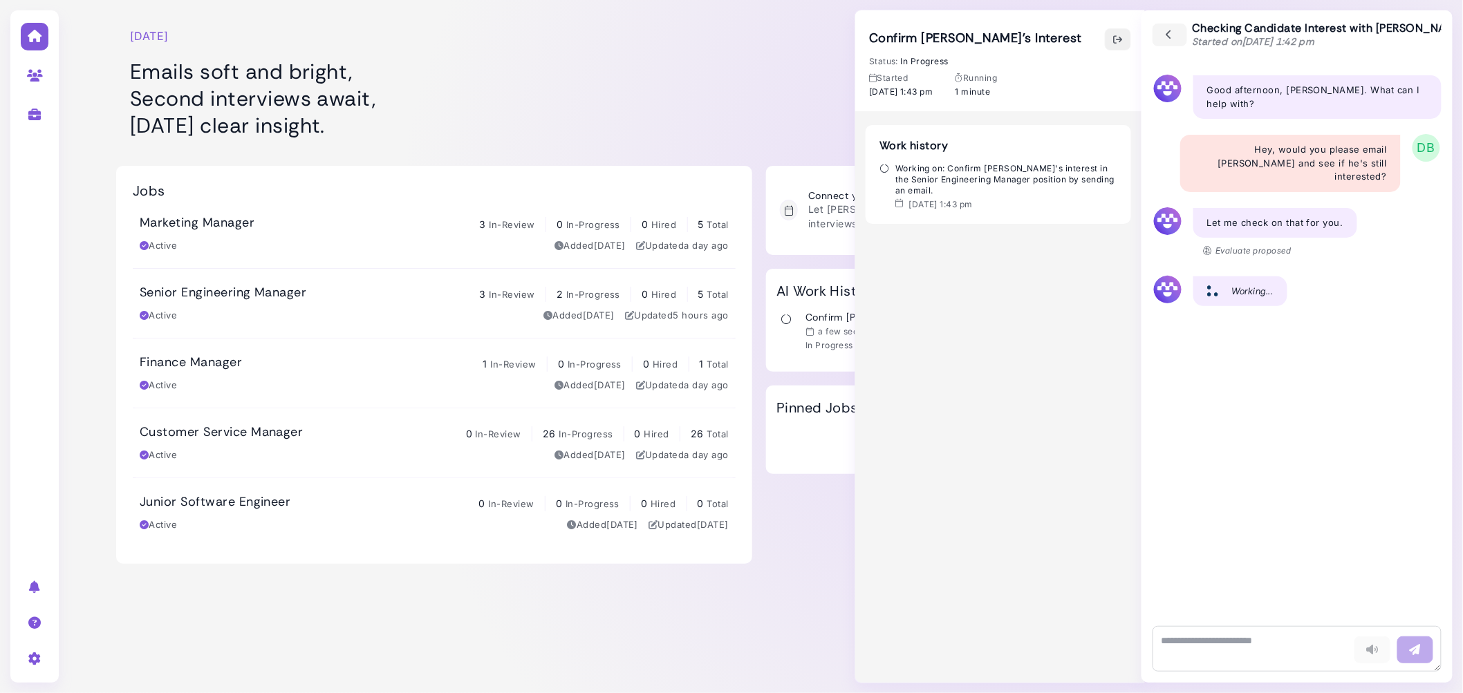
click at [1121, 37] on icon "button" at bounding box center [1117, 39] width 11 height 15
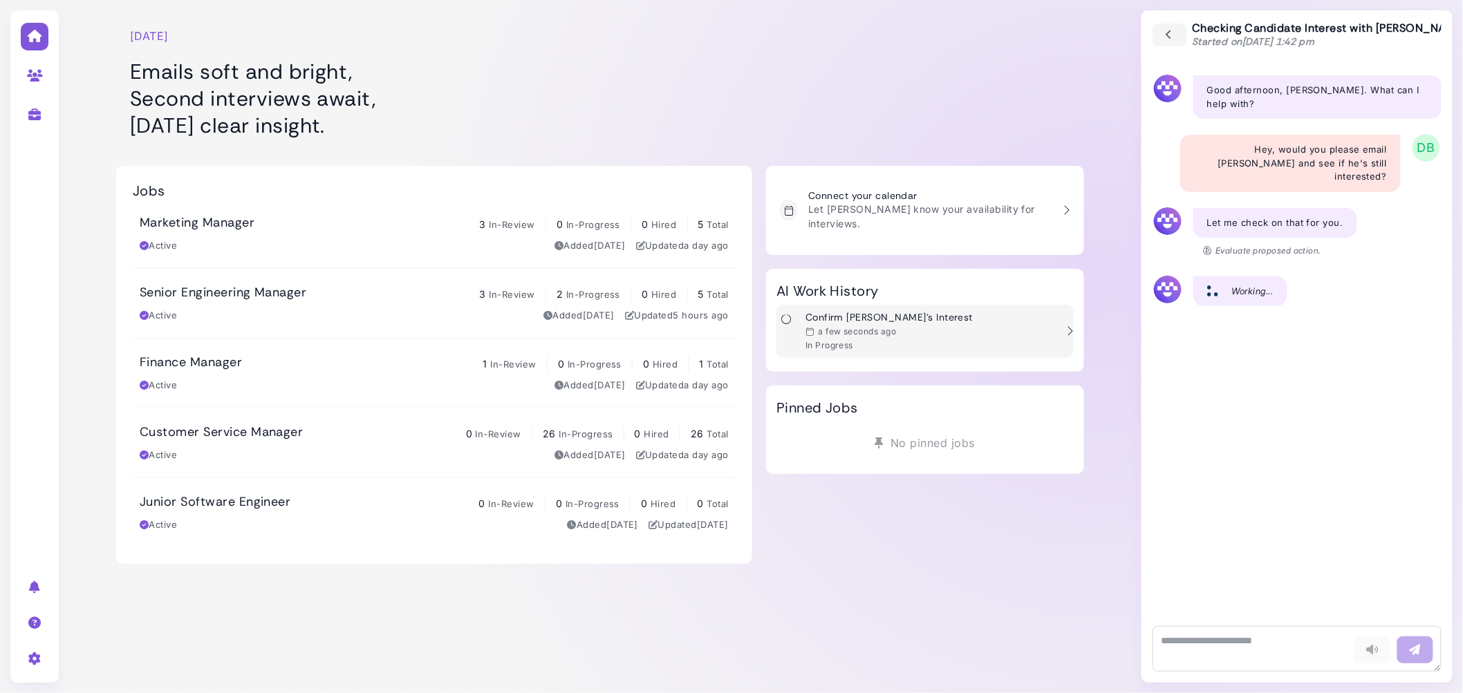
click at [915, 319] on div "Confirm [PERSON_NAME]'s Interest a few seconds ago In Progress" at bounding box center [916, 331] width 280 height 39
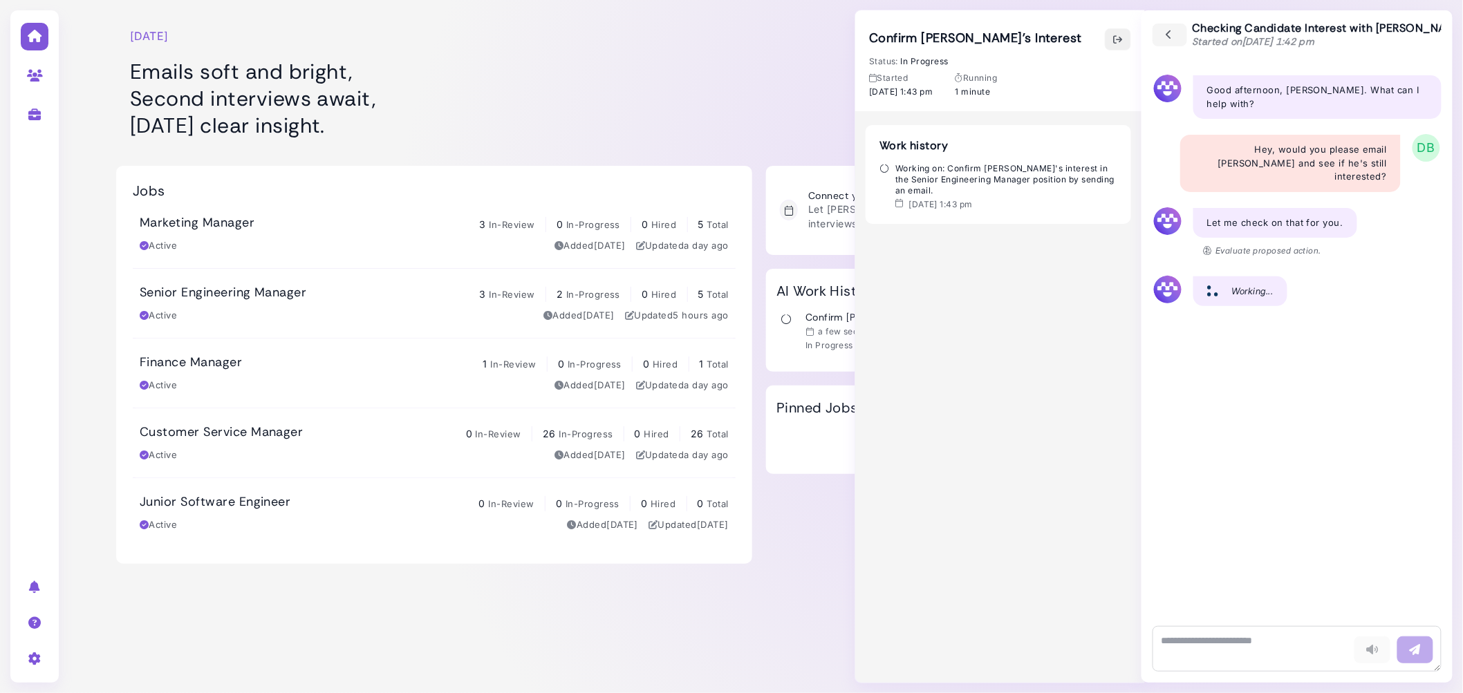
click at [1122, 35] on icon "button" at bounding box center [1117, 39] width 11 height 15
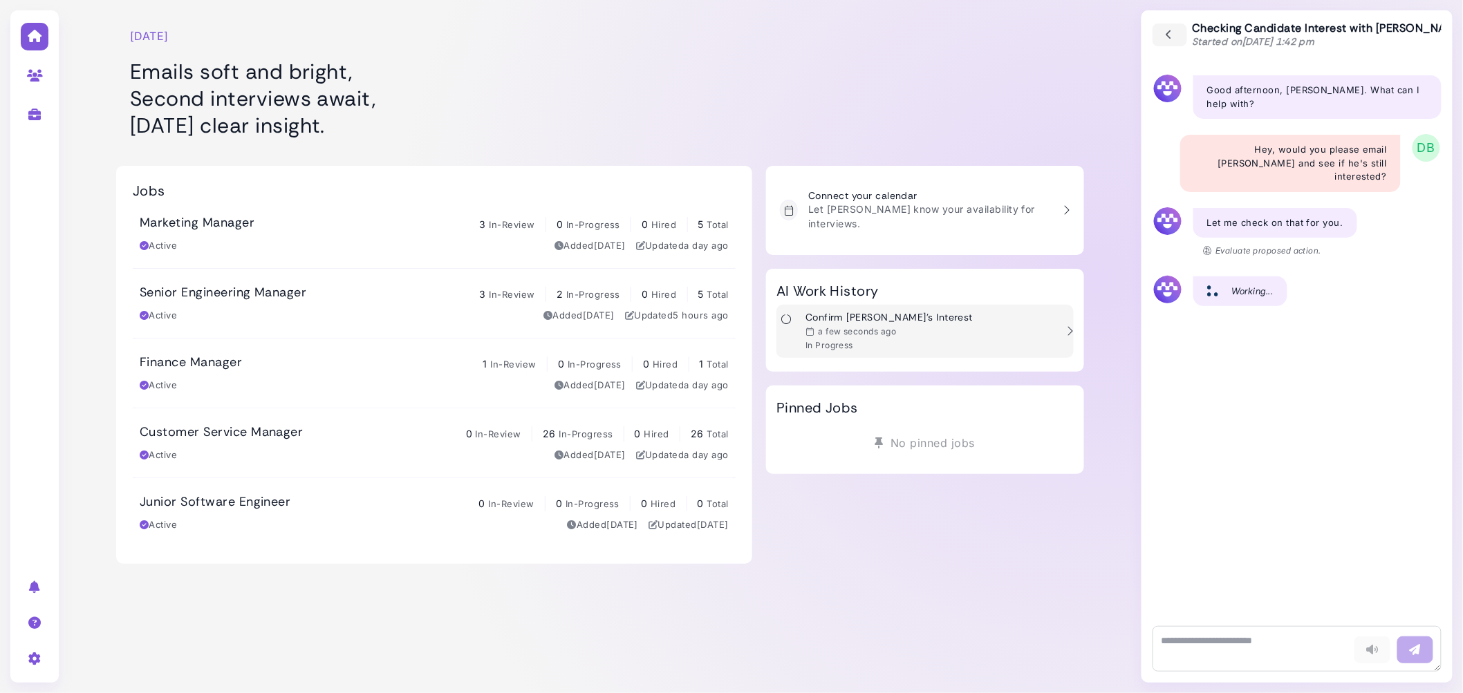
click at [913, 326] on div "a few seconds ago" at bounding box center [888, 331] width 167 height 11
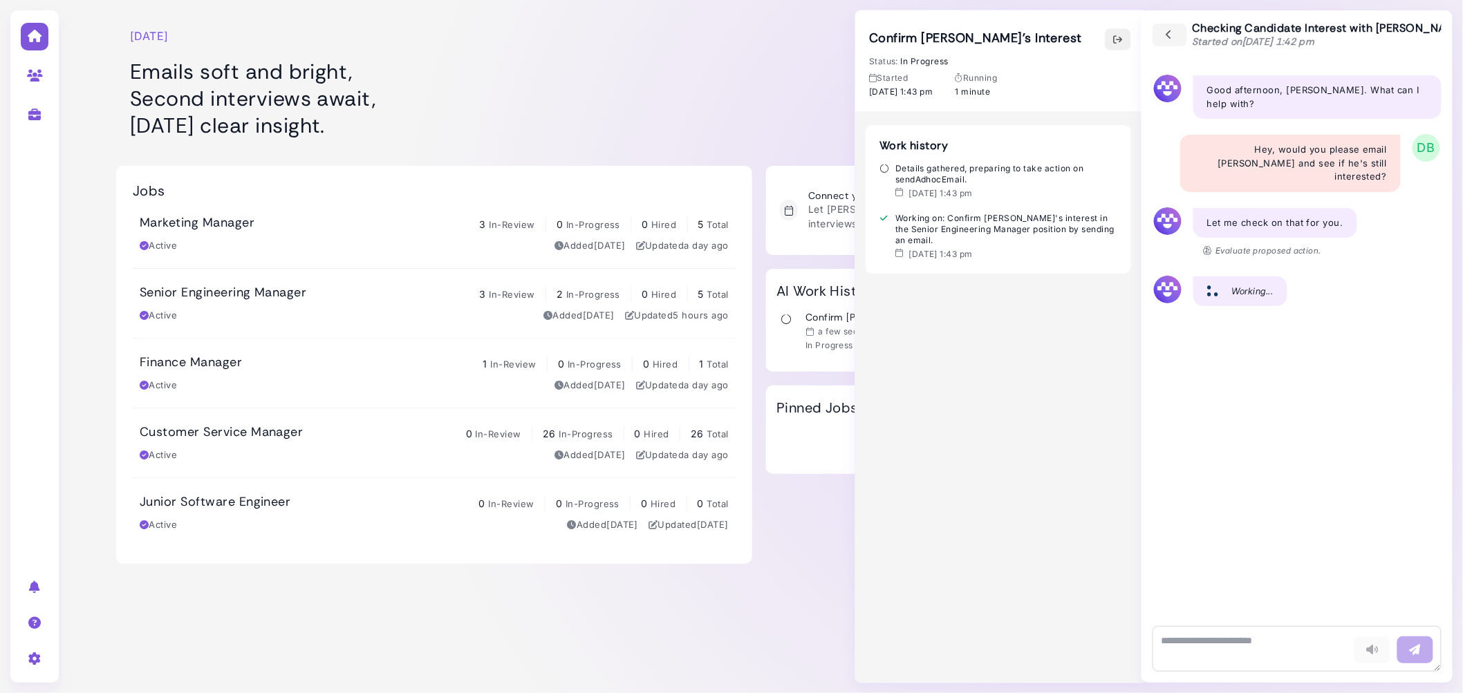
click at [1117, 41] on icon "button" at bounding box center [1117, 39] width 11 height 15
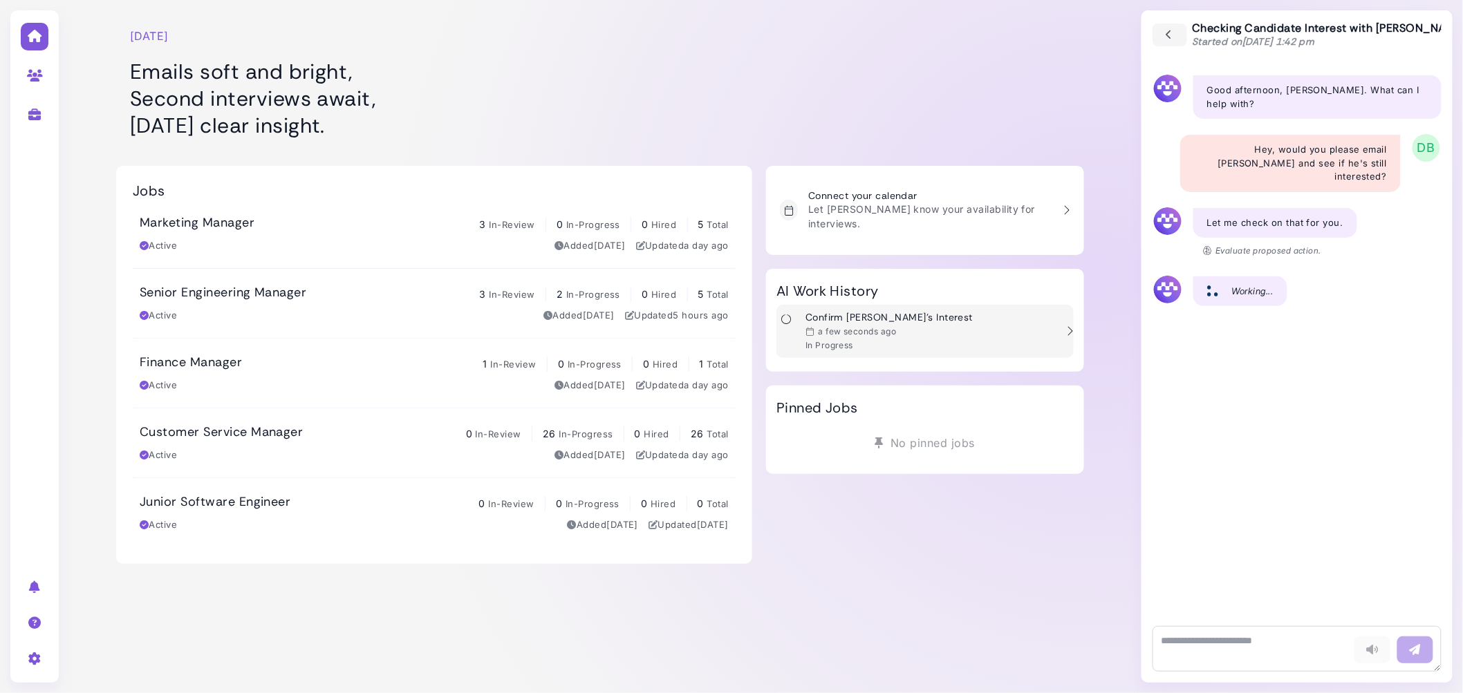
click at [917, 319] on div "Confirm Kyle's Interest a few seconds ago In Progress" at bounding box center [916, 331] width 280 height 39
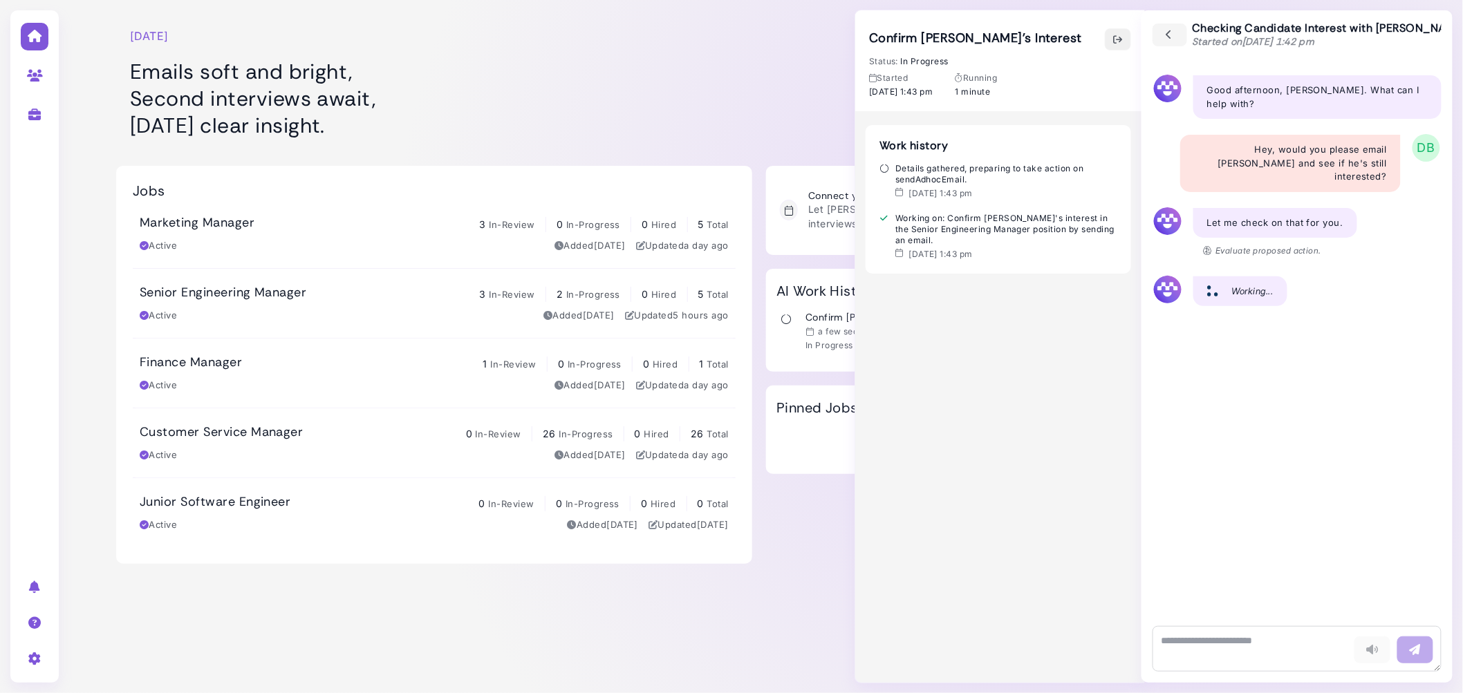
click at [1118, 34] on icon "button" at bounding box center [1117, 39] width 11 height 15
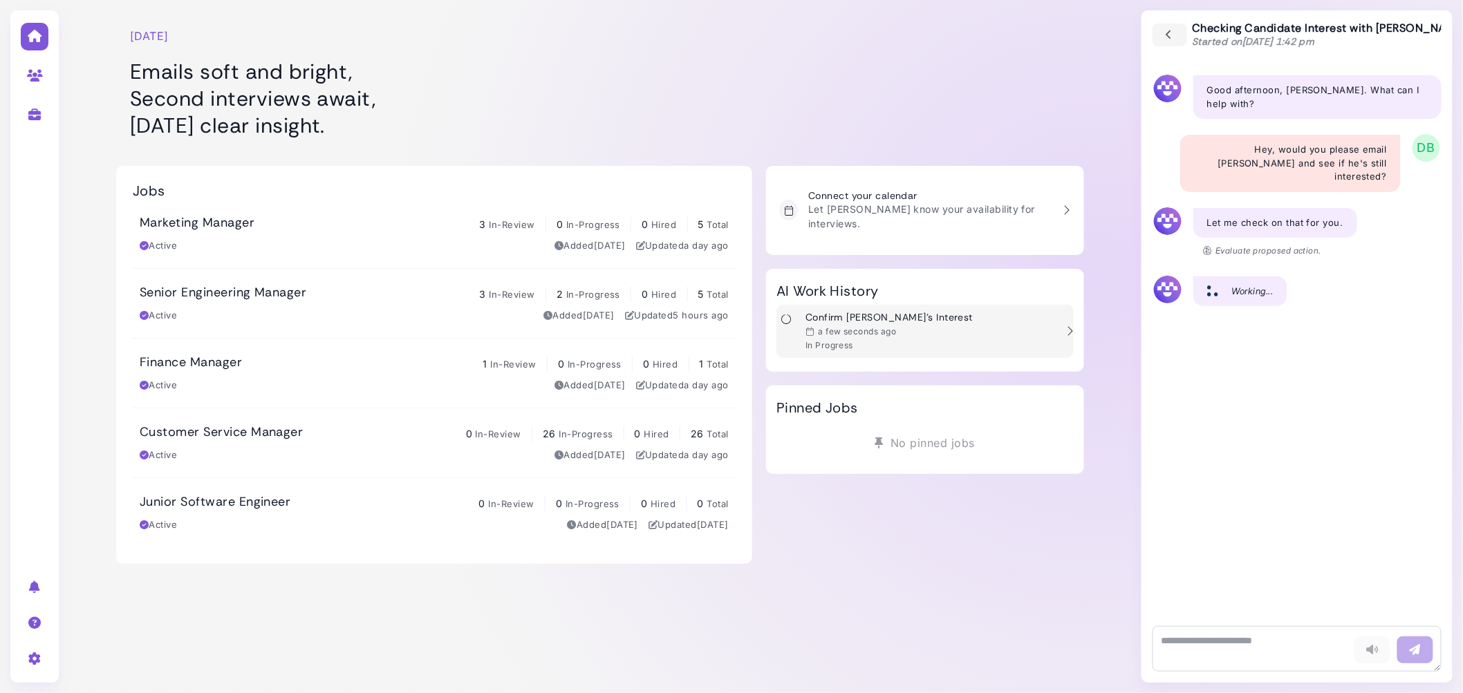
click at [942, 313] on div "Confirm Kyle's Interest a few seconds ago In Progress" at bounding box center [916, 331] width 280 height 39
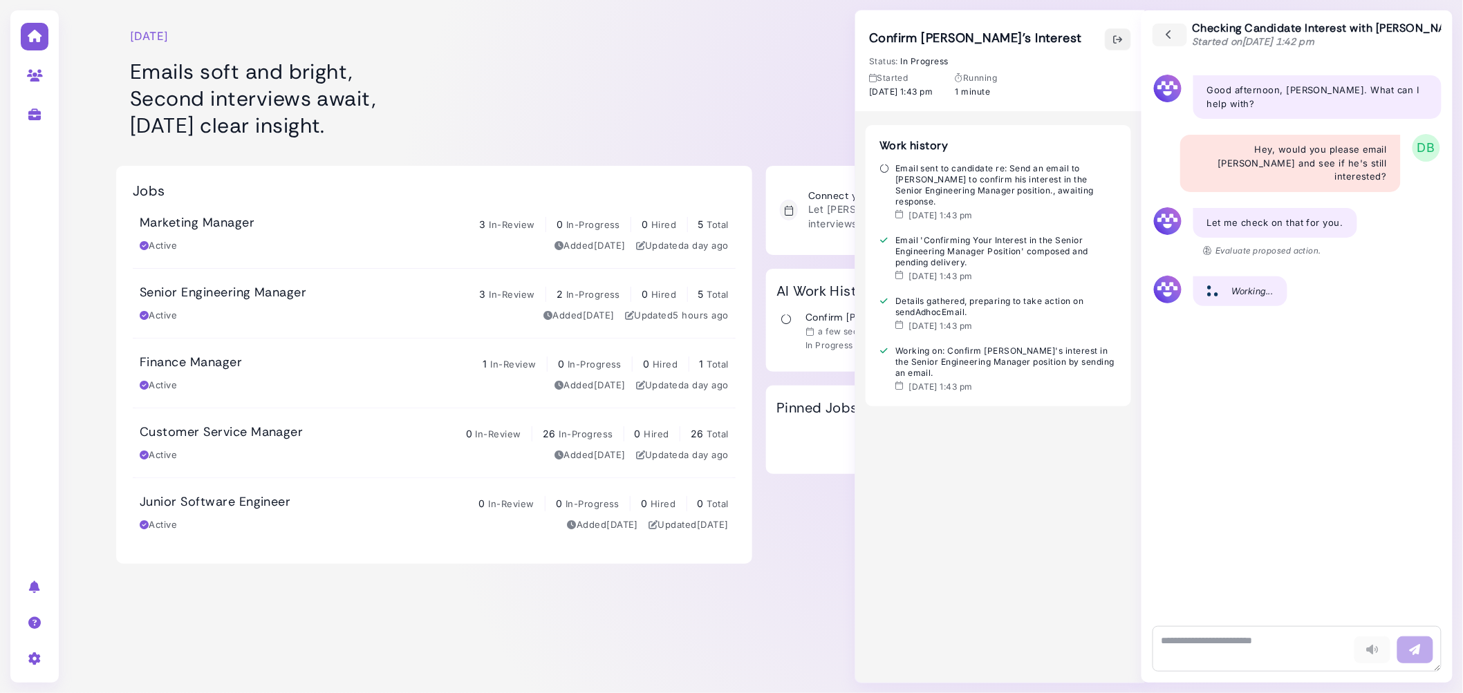
click at [1119, 42] on icon "button" at bounding box center [1117, 39] width 11 height 15
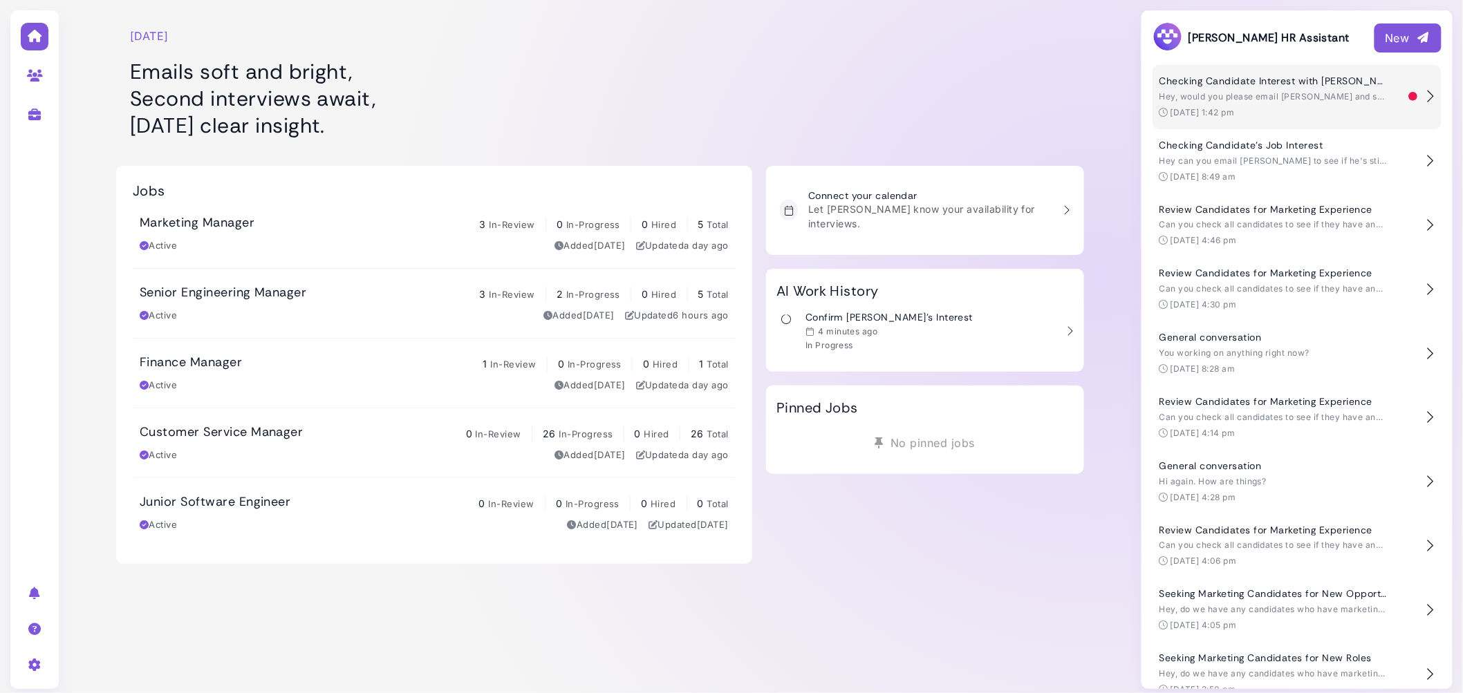
click at [1210, 107] on time "[DATE] 1:42 pm" at bounding box center [1203, 112] width 64 height 10
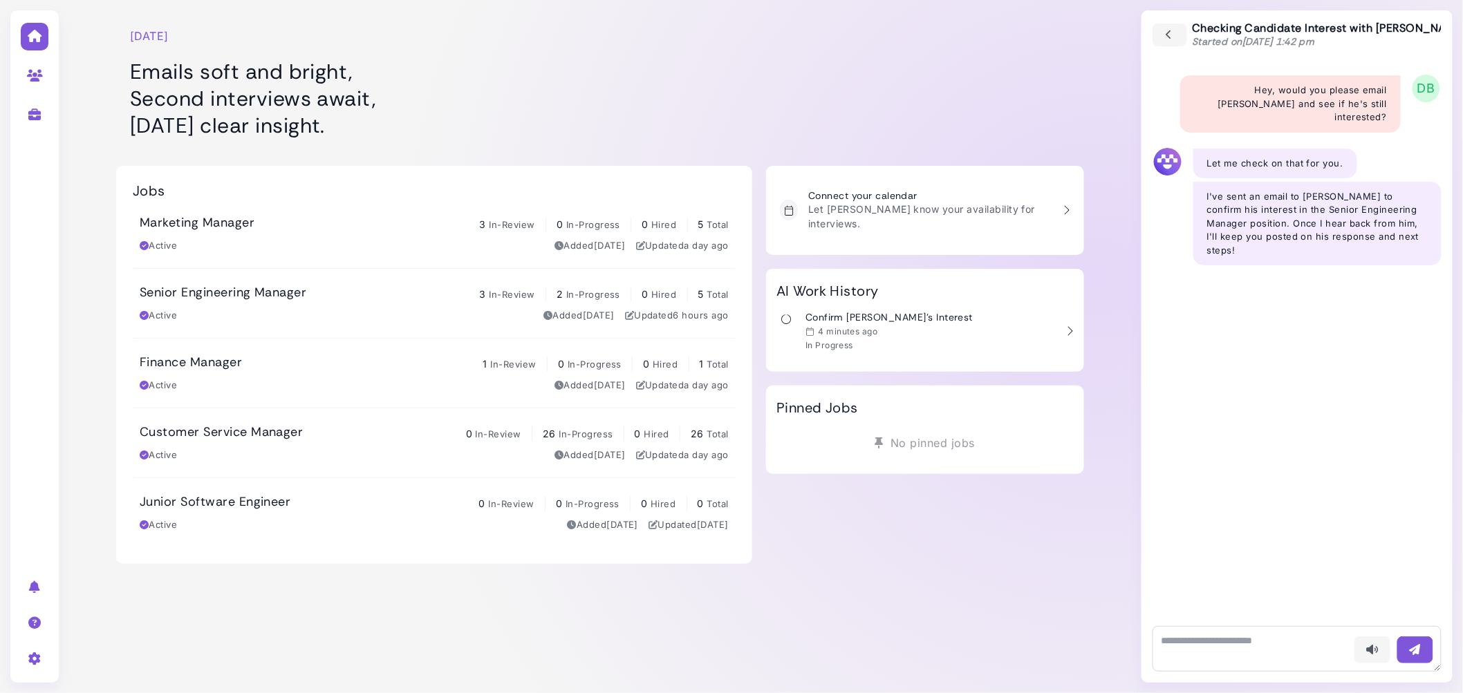
click at [839, 142] on div at bounding box center [925, 76] width 318 height 138
click at [500, 306] on div "Senior Engineering Manager 3 In-Review 2 In-Progress 0 Hired 5 Total Active Add…" at bounding box center [434, 303] width 589 height 37
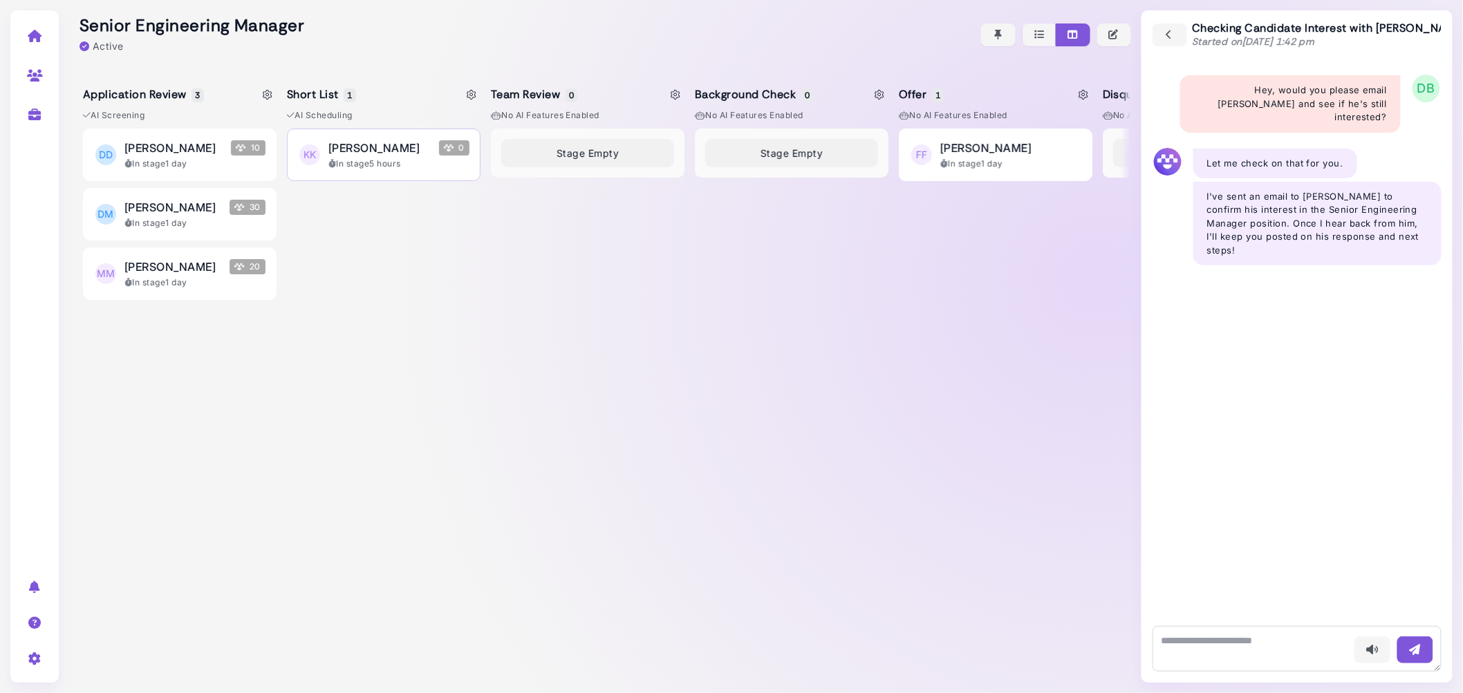
click at [413, 169] on div "In stage 5 hours" at bounding box center [398, 164] width 141 height 12
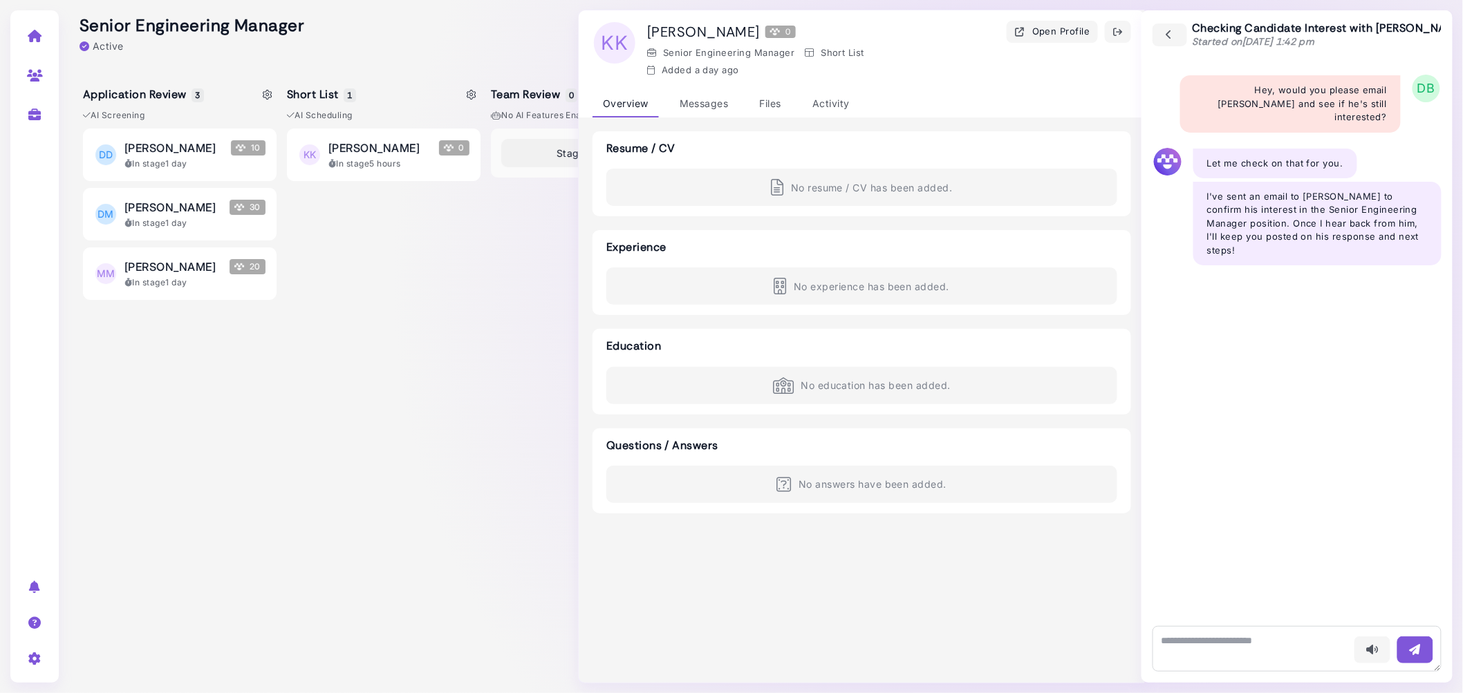
click at [508, 31] on div at bounding box center [600, 34] width 1062 height 69
click at [495, 30] on div at bounding box center [600, 34] width 1062 height 69
click at [1173, 36] on icon "button" at bounding box center [1170, 35] width 12 height 15
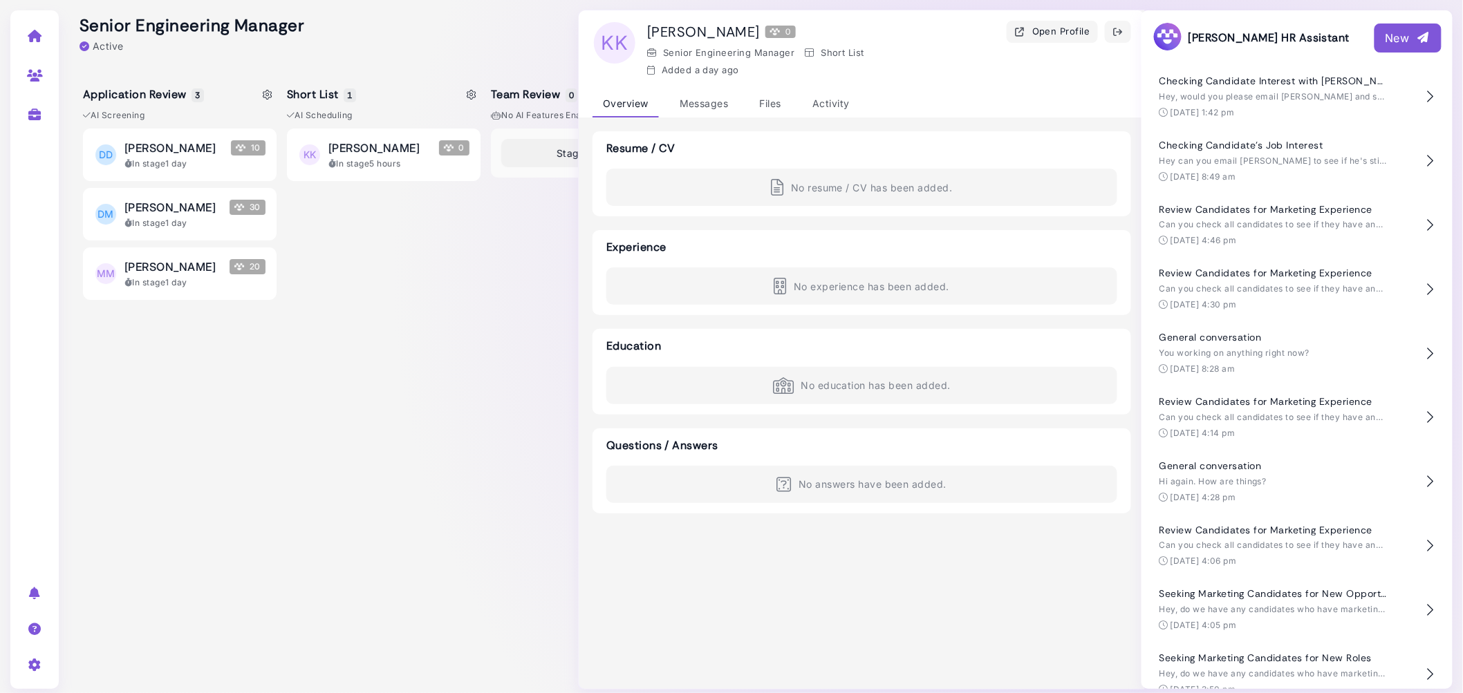
click at [416, 378] on div "KK Kyle Kyleson 0 In stage 5 hours" at bounding box center [384, 404] width 194 height 550
click at [1121, 28] on icon "button" at bounding box center [1117, 32] width 11 height 15
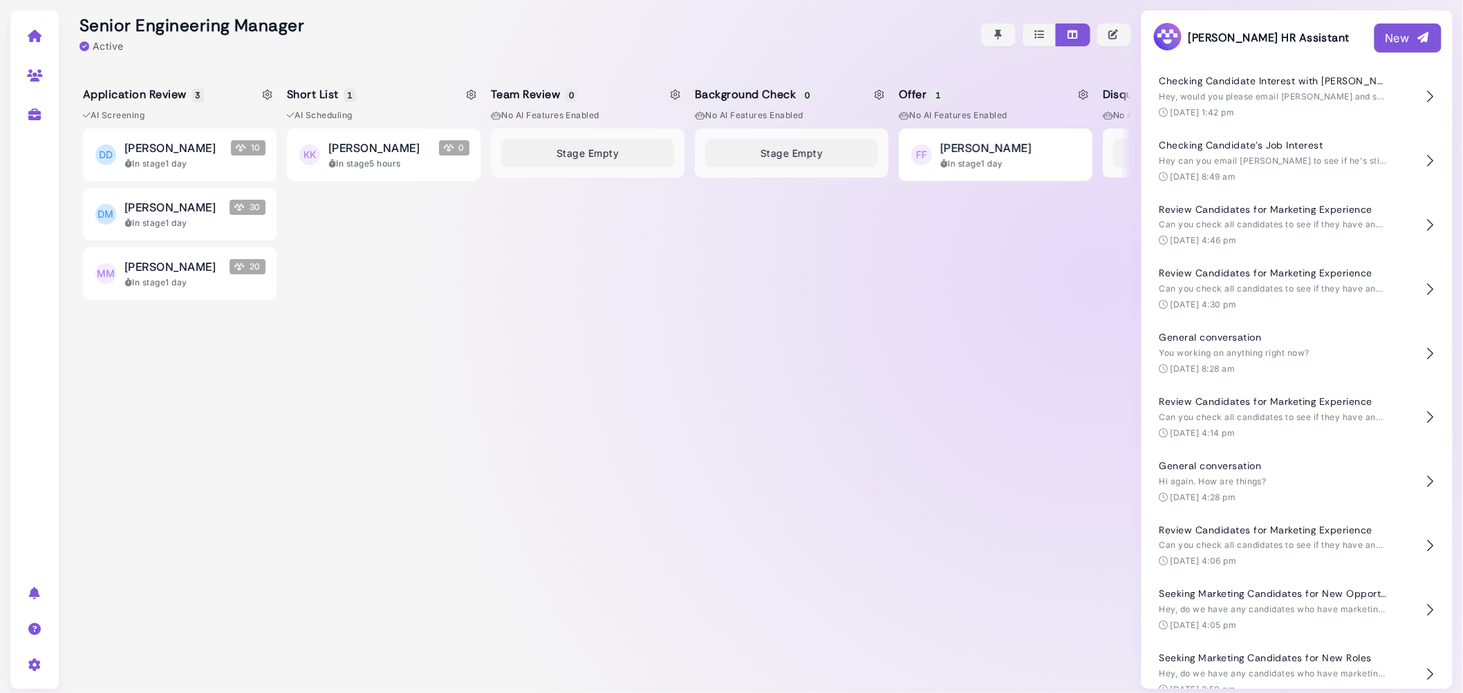
click at [882, 90] on icon at bounding box center [880, 95] width 10 height 10
select select "*******"
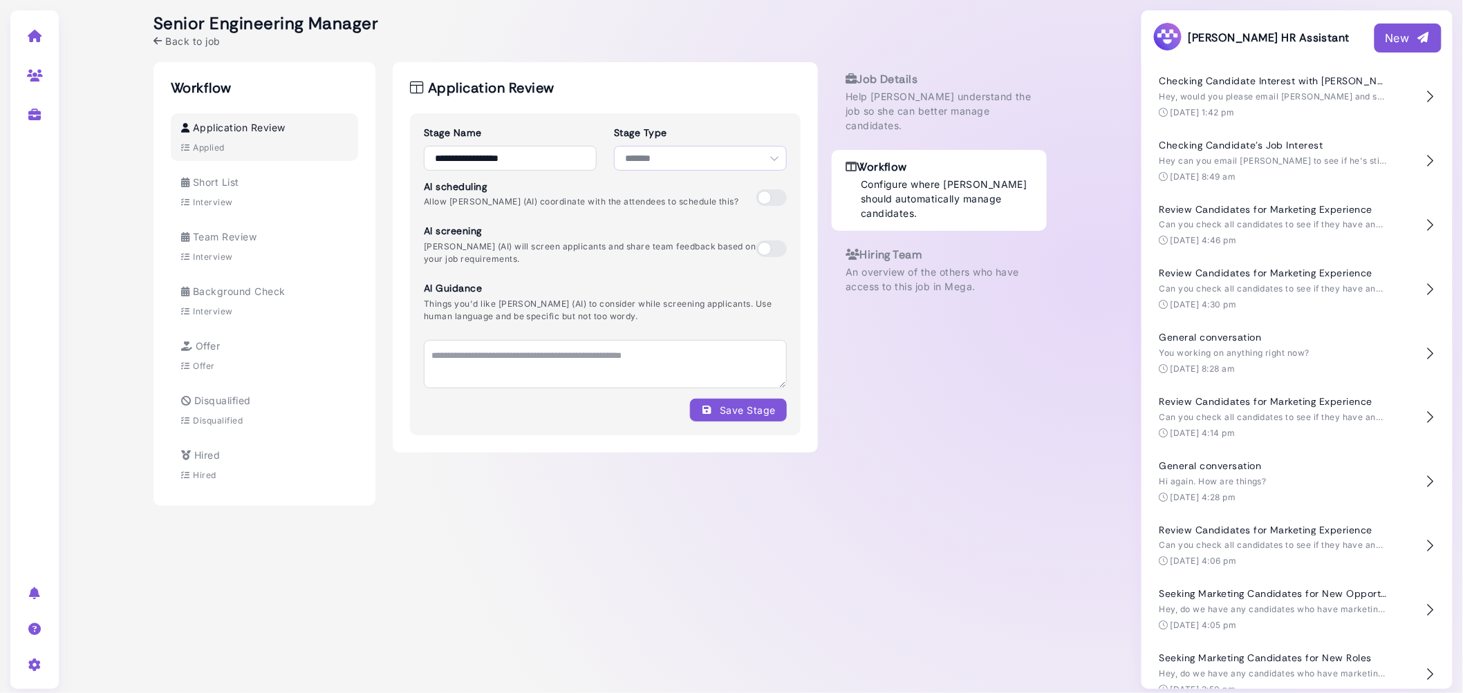
click at [678, 158] on select "**********" at bounding box center [700, 158] width 173 height 25
click at [285, 306] on div "Interview" at bounding box center [264, 312] width 167 height 12
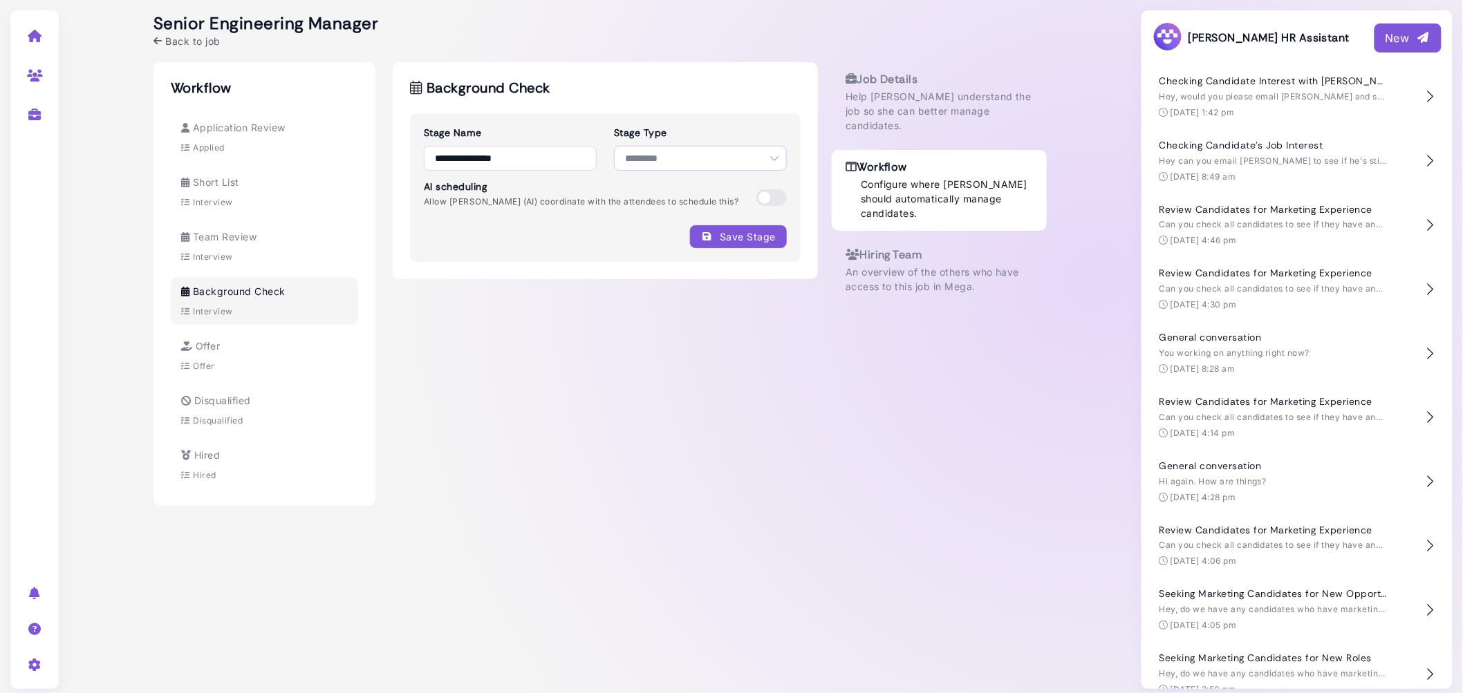
click at [683, 153] on select "**********" at bounding box center [700, 158] width 173 height 25
select select "**********"
click at [614, 146] on select "**********" at bounding box center [700, 158] width 173 height 25
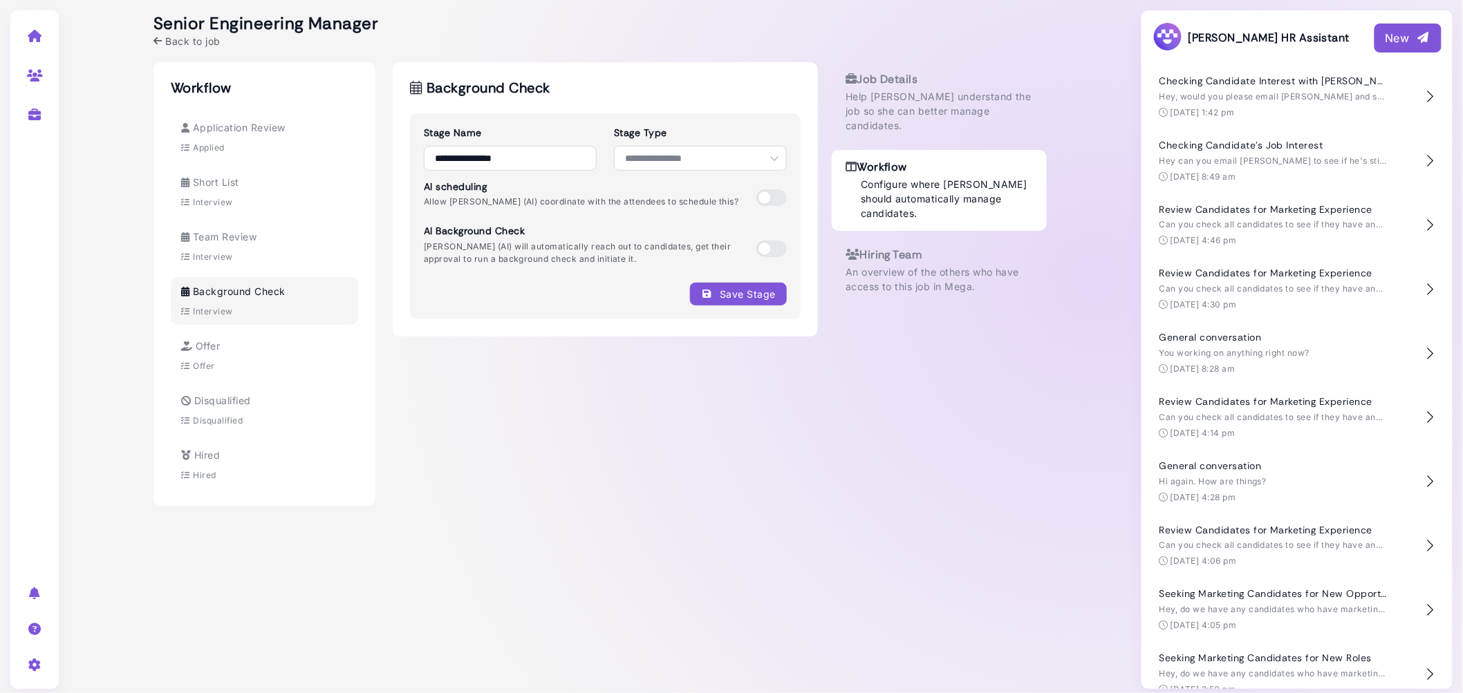
click at [751, 298] on div "Save Stage" at bounding box center [738, 294] width 75 height 15
click at [935, 360] on div "**********" at bounding box center [599, 284] width 893 height 444
click at [774, 246] on span at bounding box center [771, 249] width 30 height 17
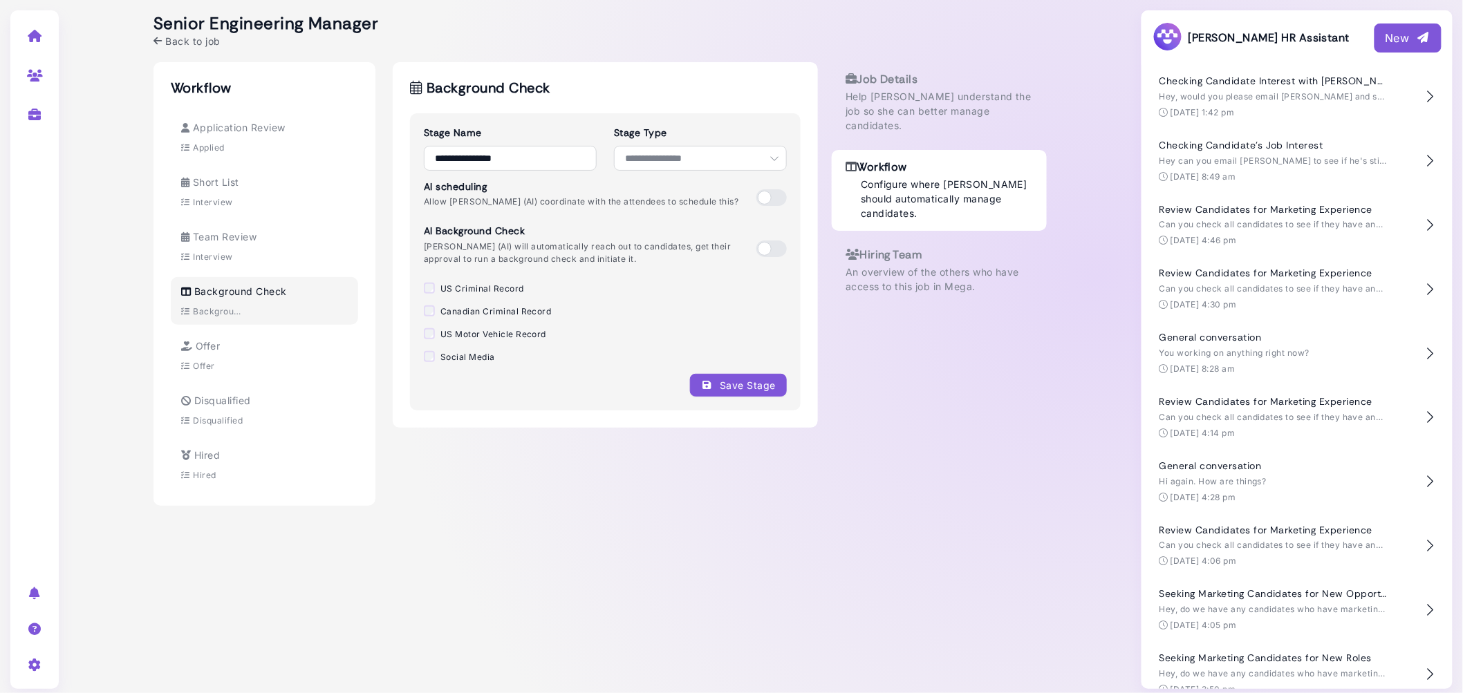
click at [468, 291] on label "US Criminal Record" at bounding box center [482, 289] width 84 height 12
click at [468, 313] on label "Canadian Criminal Record" at bounding box center [495, 312] width 111 height 12
click at [753, 383] on div "Save Stage" at bounding box center [738, 385] width 75 height 15
click at [1092, 84] on div "**********" at bounding box center [600, 350] width 1062 height 700
click at [216, 39] on span "Back to job" at bounding box center [192, 41] width 55 height 15
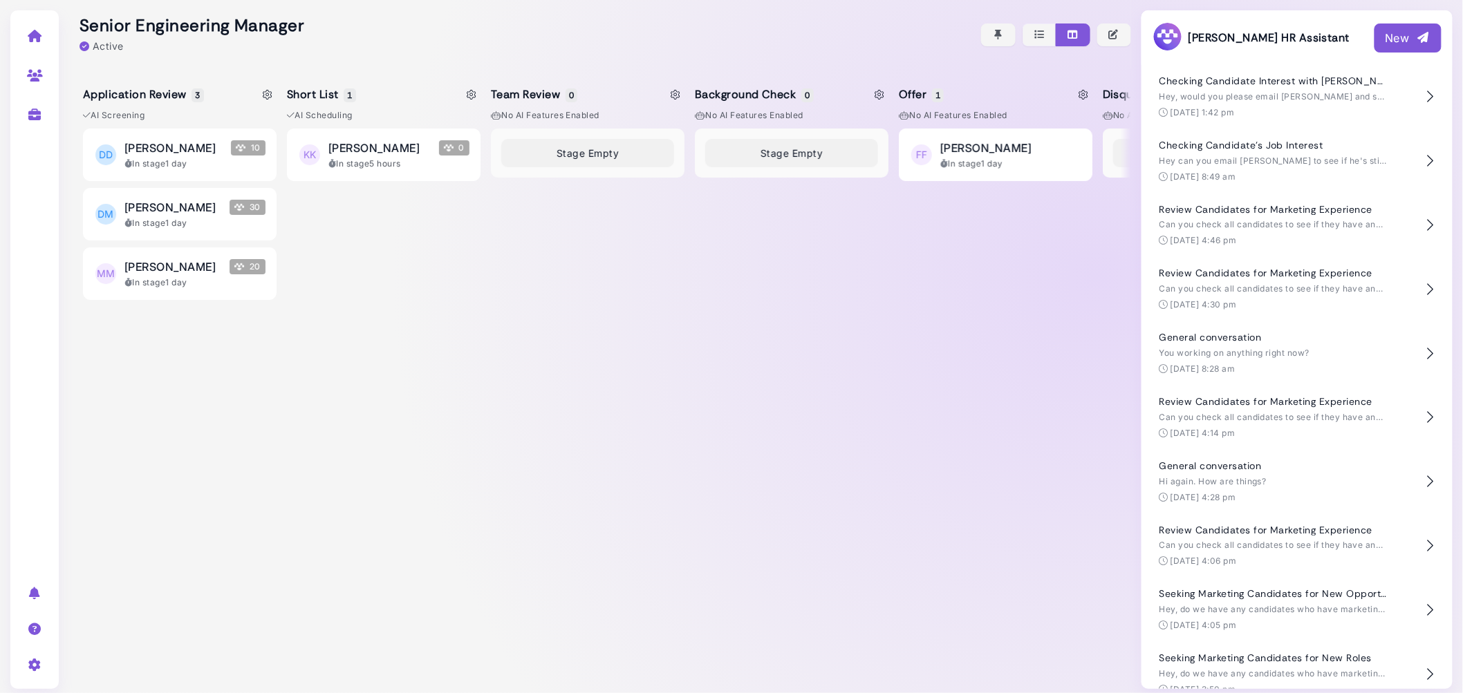
click at [730, 397] on div "Stage Empty" at bounding box center [792, 404] width 194 height 550
click at [34, 32] on icon at bounding box center [35, 36] width 16 height 12
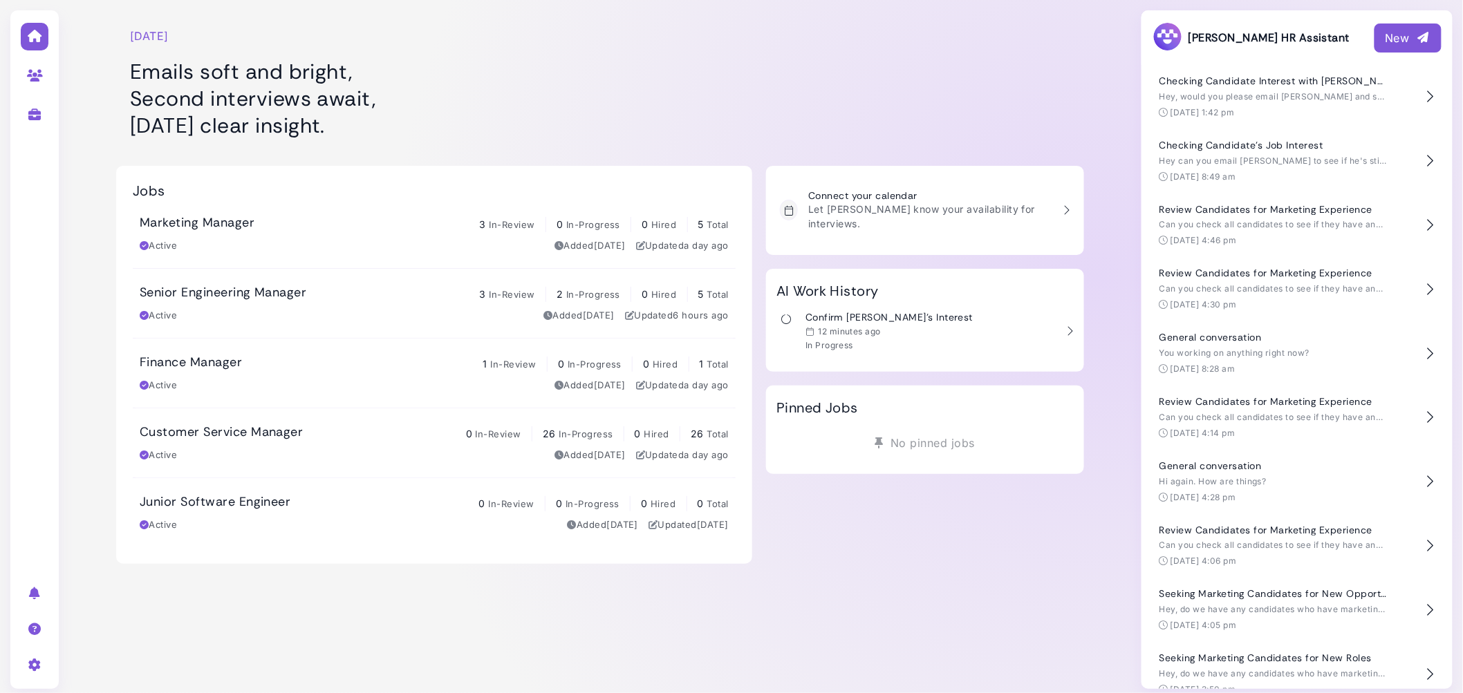
click at [669, 84] on h1 "Emails soft and bright, Second interviews await, [DATE] clear insight." at bounding box center [434, 98] width 608 height 81
click at [873, 312] on h3 "Confirm [PERSON_NAME]'s Interest" at bounding box center [888, 318] width 167 height 12
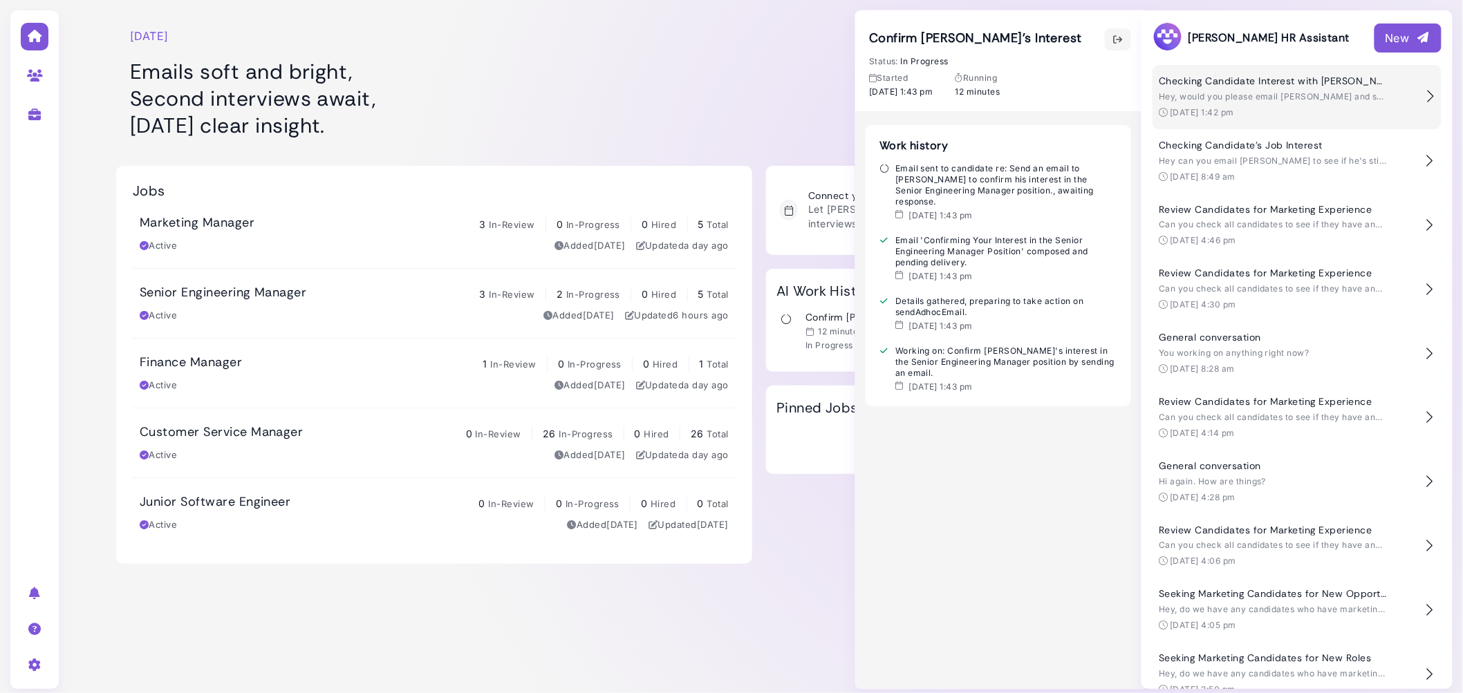
click at [1335, 92] on span "Hey, would you please email [PERSON_NAME] and see if he's still interested?" at bounding box center [1321, 96] width 324 height 10
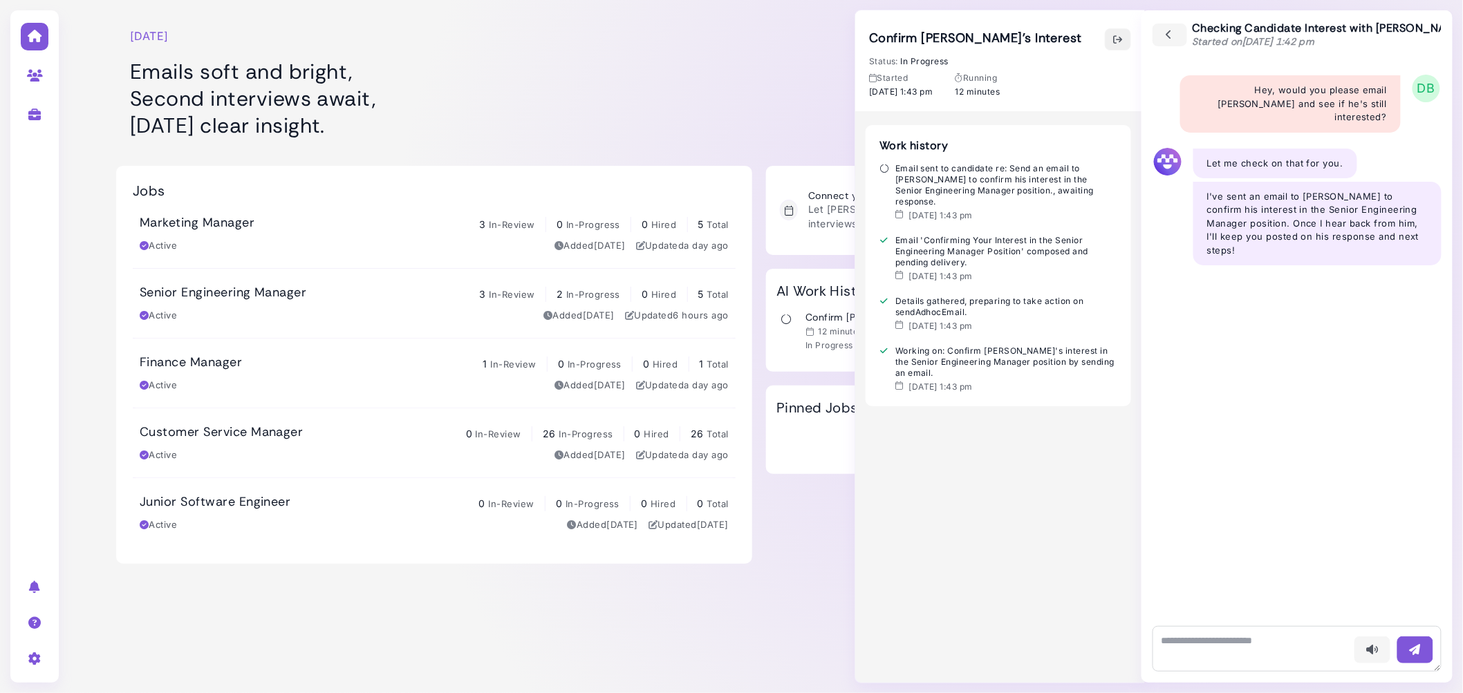
click at [1116, 35] on icon "button" at bounding box center [1117, 39] width 11 height 15
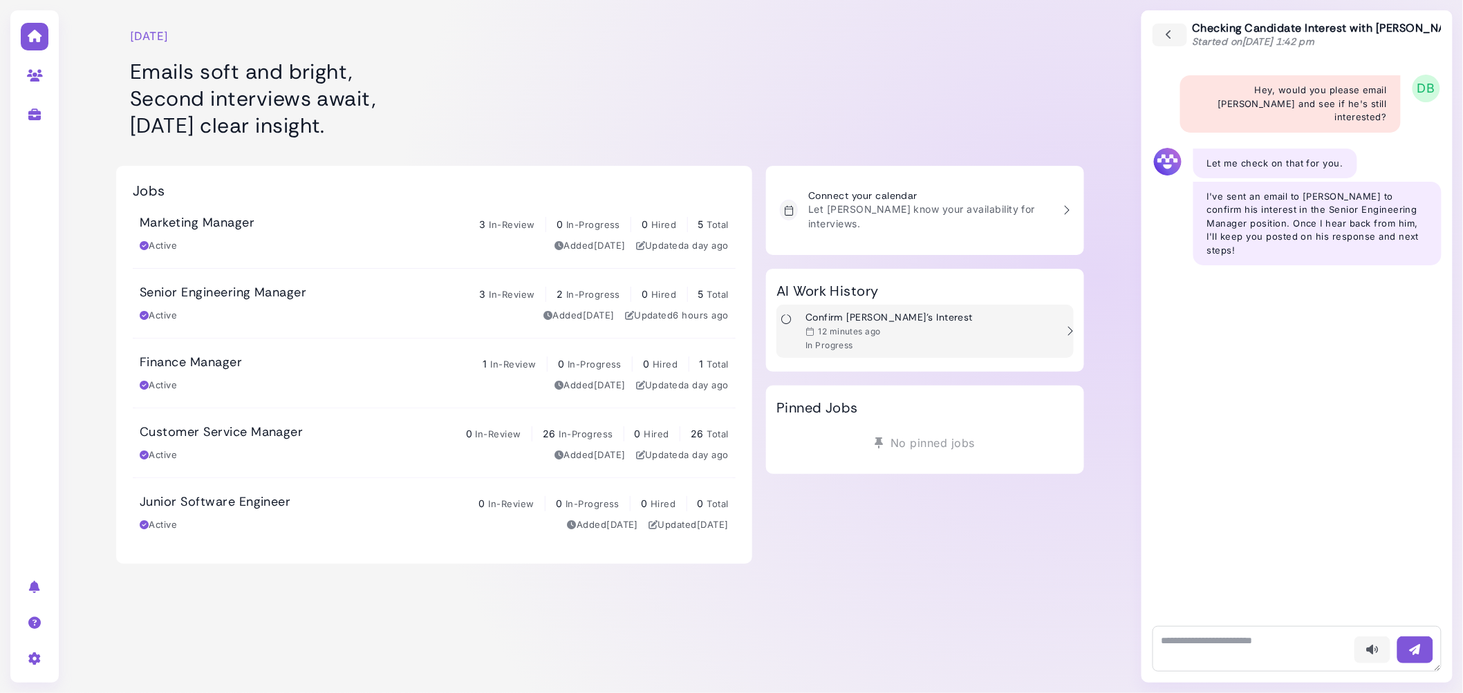
click at [852, 312] on h3 "Confirm [PERSON_NAME]'s Interest" at bounding box center [888, 318] width 167 height 12
